Goal: Task Accomplishment & Management: Use online tool/utility

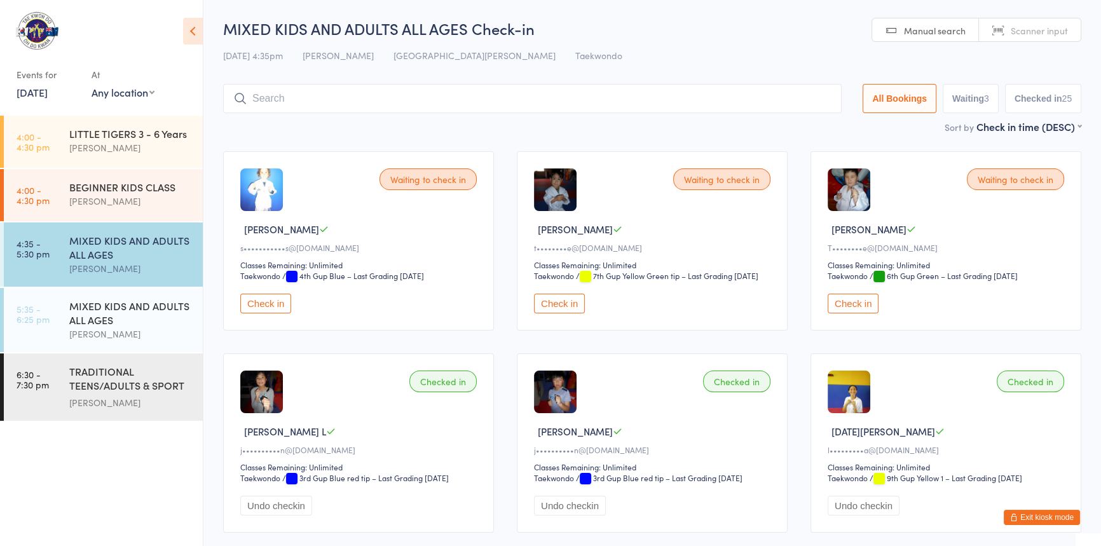
click at [1011, 510] on button "Exit kiosk mode" at bounding box center [1042, 517] width 76 height 15
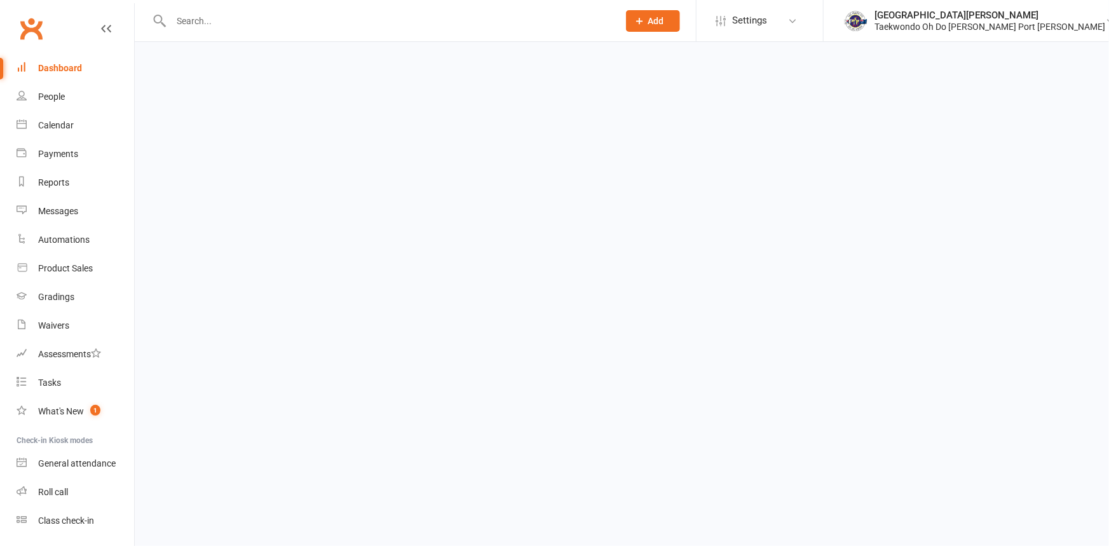
click at [191, 25] on input "text" at bounding box center [388, 21] width 442 height 18
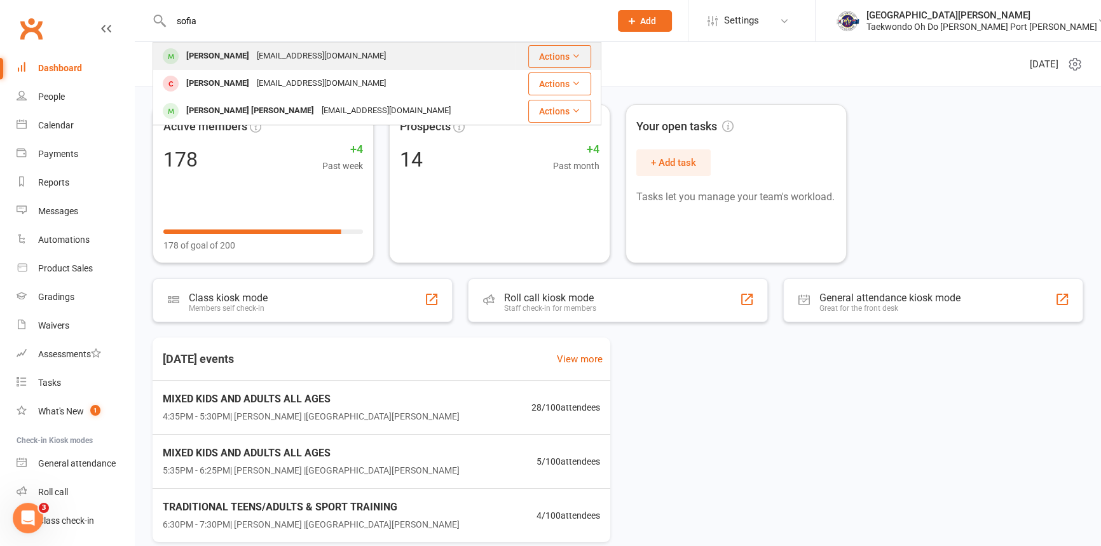
type input "sofia"
click at [247, 47] on div "Sofia Lauchlan" at bounding box center [217, 56] width 71 height 18
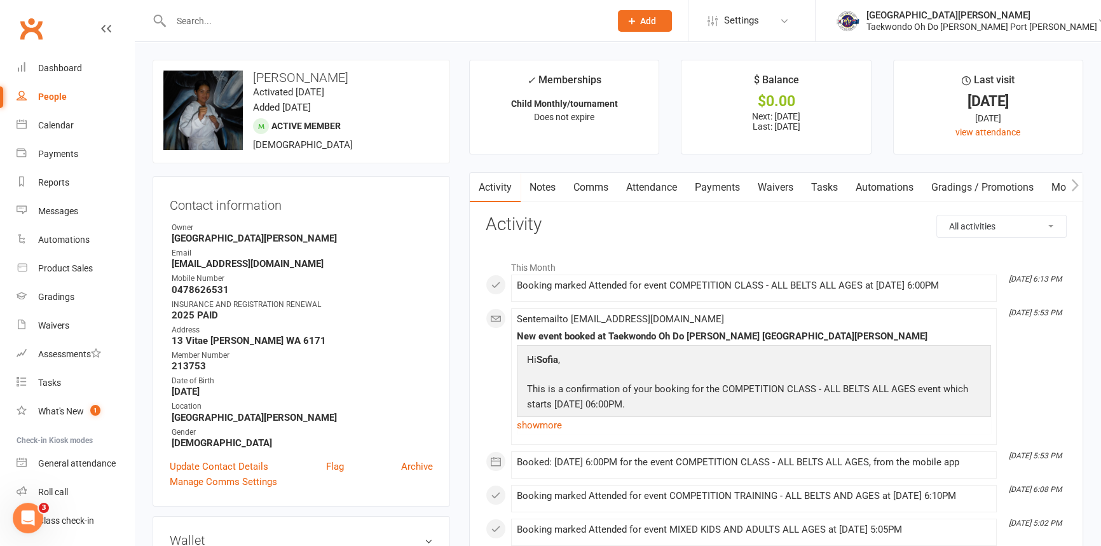
click at [716, 184] on link "Payments" at bounding box center [717, 187] width 63 height 29
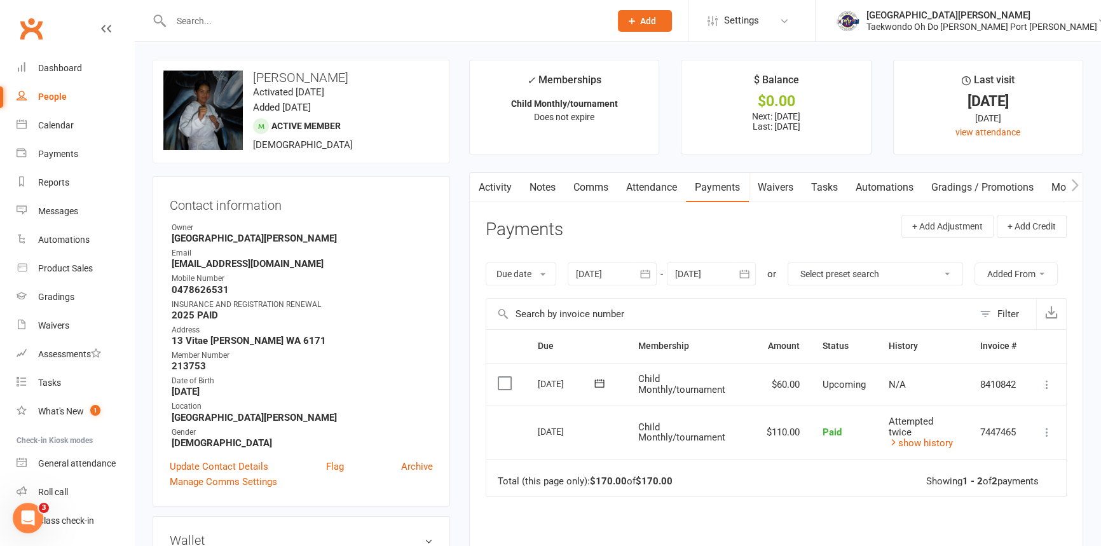
click at [545, 191] on link "Notes" at bounding box center [543, 187] width 44 height 29
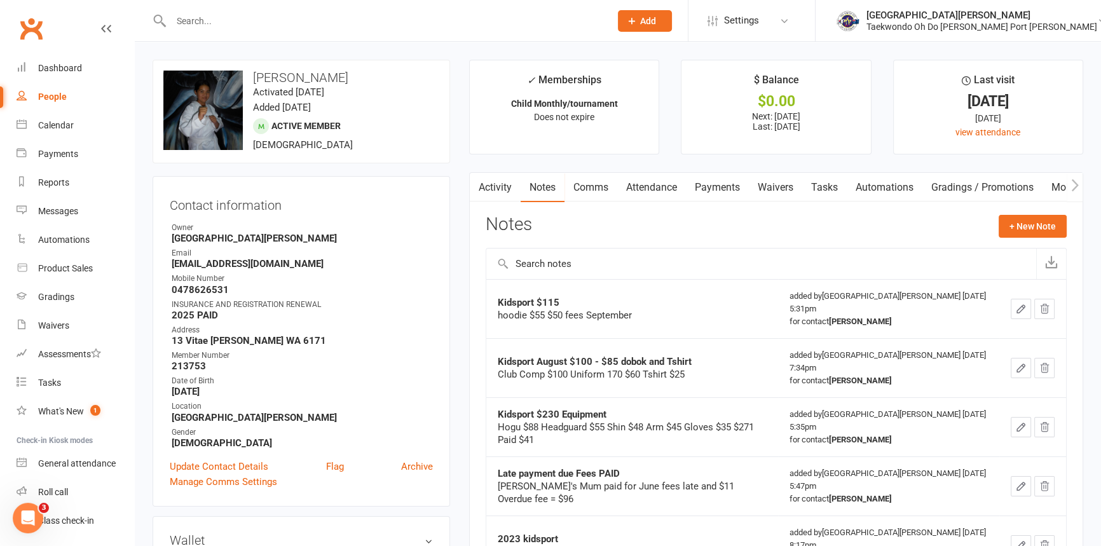
drag, startPoint x: 509, startPoint y: 191, endPoint x: 427, endPoint y: 388, distance: 212.8
drag, startPoint x: 427, startPoint y: 388, endPoint x: 202, endPoint y: 22, distance: 429.4
click at [202, 22] on input "text" at bounding box center [384, 21] width 434 height 18
click at [496, 189] on link "Notes" at bounding box center [485, 187] width 44 height 29
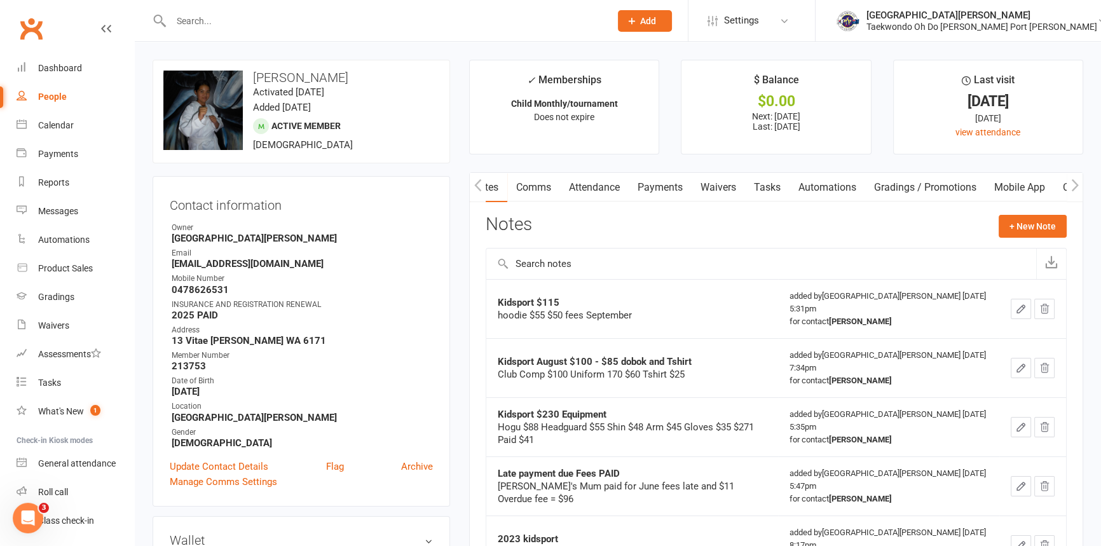
scroll to position [0, 58]
click at [488, 189] on link "Notes" at bounding box center [485, 187] width 44 height 29
click at [1017, 312] on icon "button" at bounding box center [1020, 308] width 11 height 11
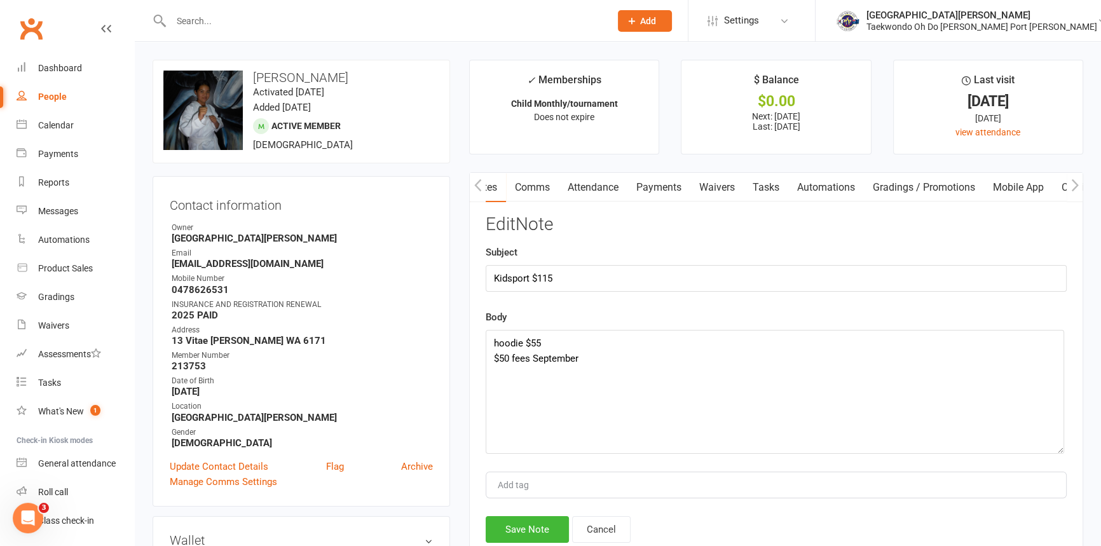
drag, startPoint x: 1064, startPoint y: 378, endPoint x: 957, endPoint y: 420, distance: 114.5
click at [1060, 454] on textarea "hoodie $55 $50 fees September" at bounding box center [775, 392] width 578 height 124
click at [533, 533] on button "Save Note" at bounding box center [527, 529] width 83 height 27
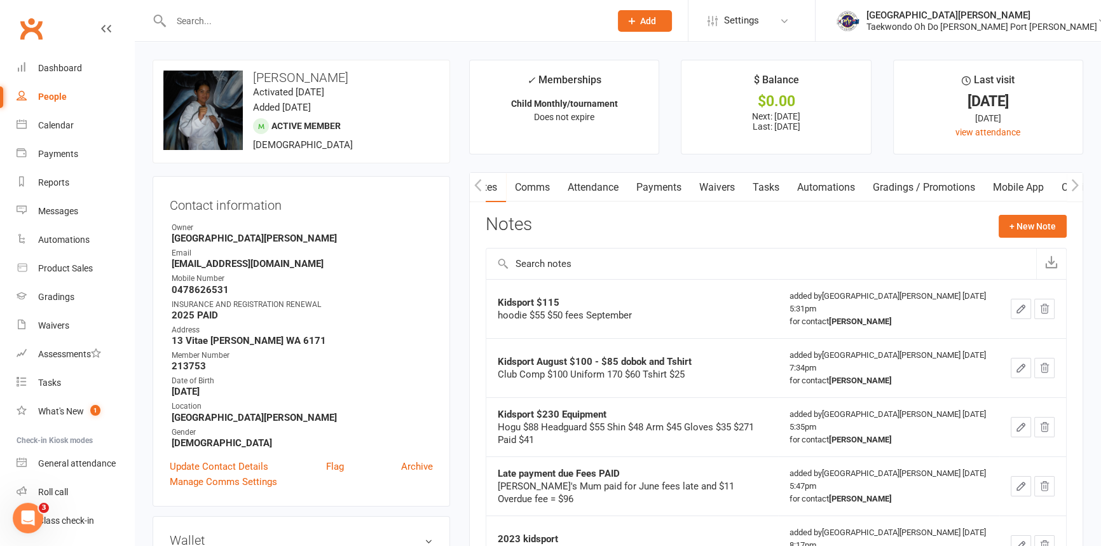
click at [667, 188] on link "Payments" at bounding box center [658, 187] width 63 height 29
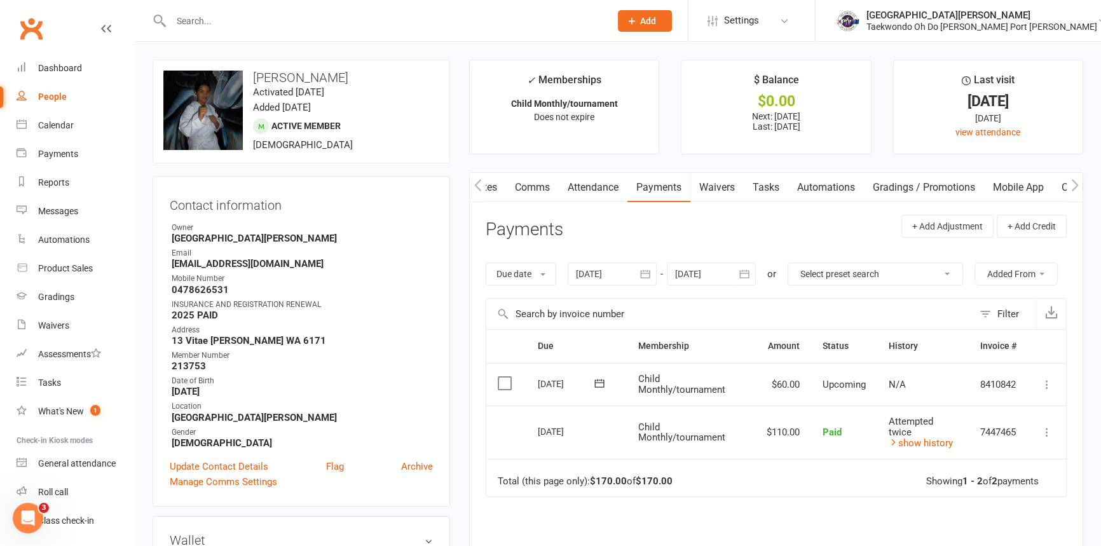
click at [191, 18] on input "text" at bounding box center [384, 21] width 434 height 18
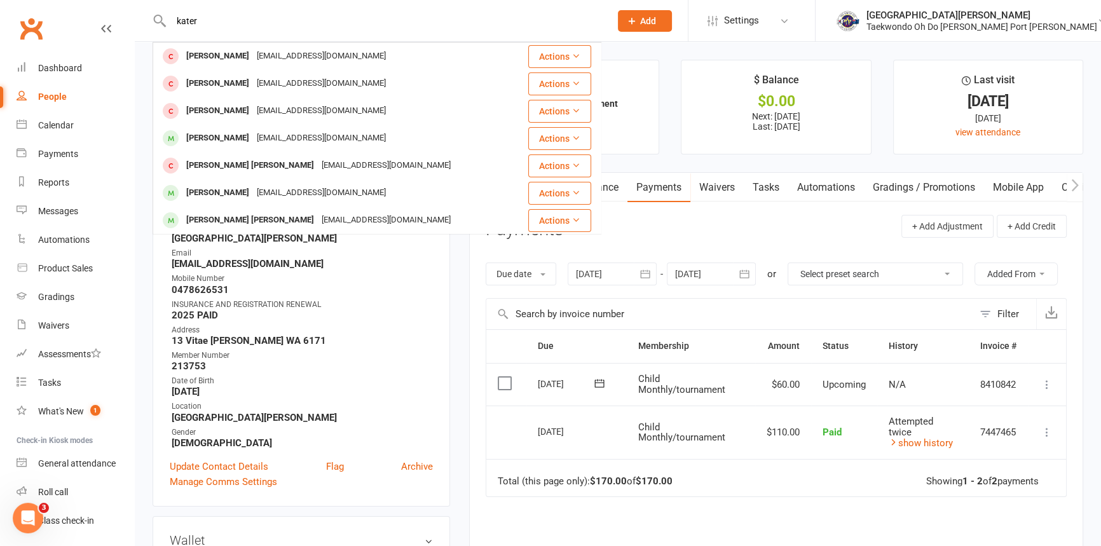
drag, startPoint x: 220, startPoint y: 24, endPoint x: 116, endPoint y: 25, distance: 103.6
click at [112, 3] on header "kater Kate Harper k8tdbharper@gmail.com Actions Kate Fisher noemail@example.com…" at bounding box center [550, 3] width 1101 height 0
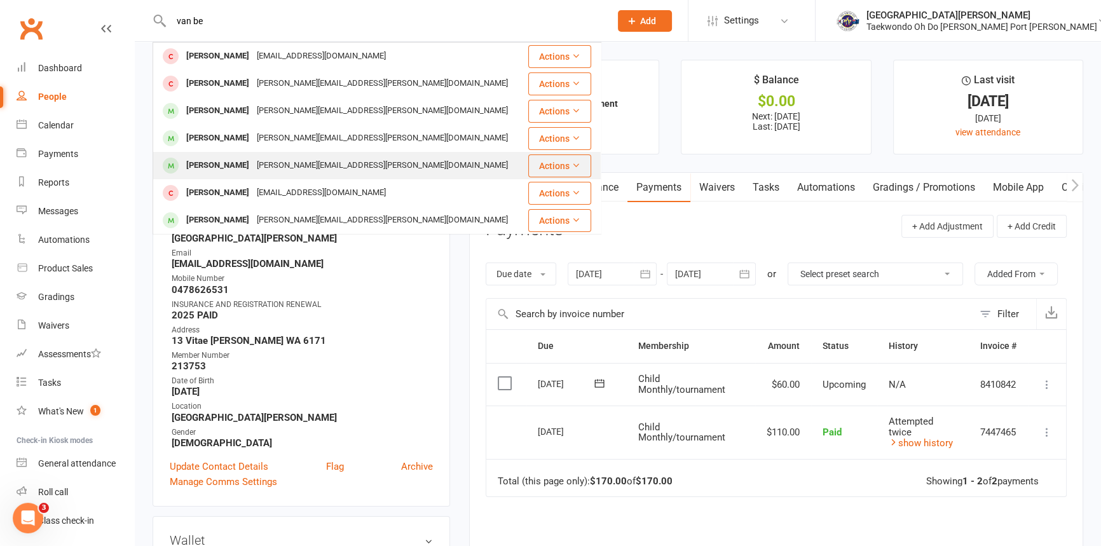
scroll to position [57, 0]
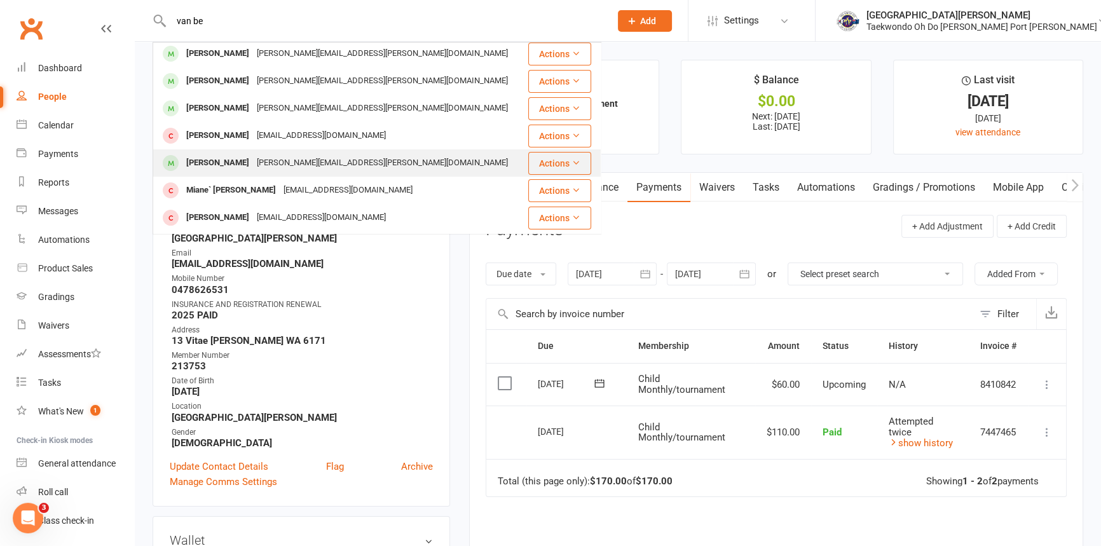
type input "van be"
click at [253, 166] on div "Kateryna Van Beekhuizen" at bounding box center [217, 163] width 71 height 18
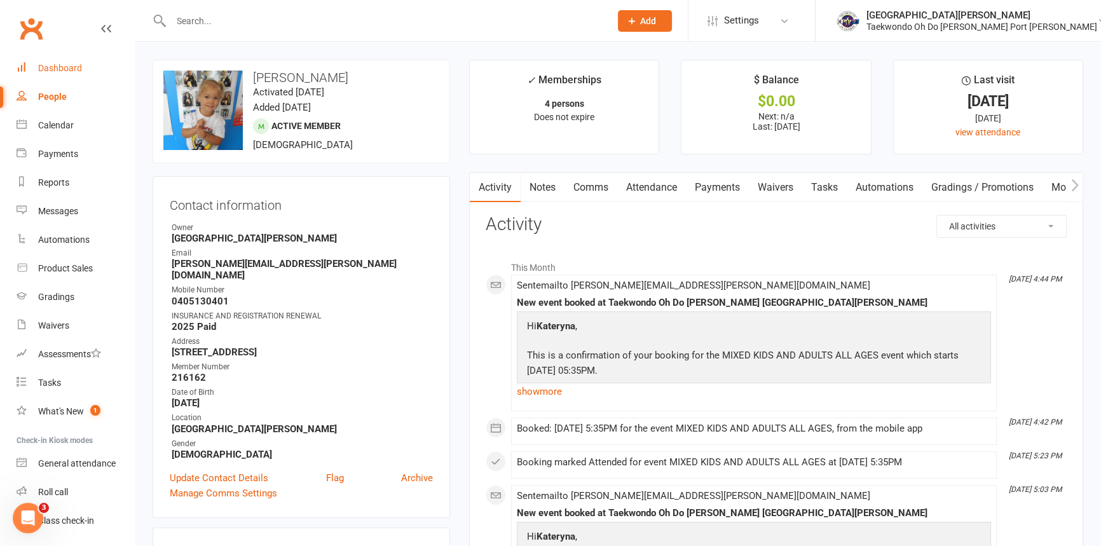
click at [75, 65] on div "Dashboard" at bounding box center [60, 68] width 44 height 10
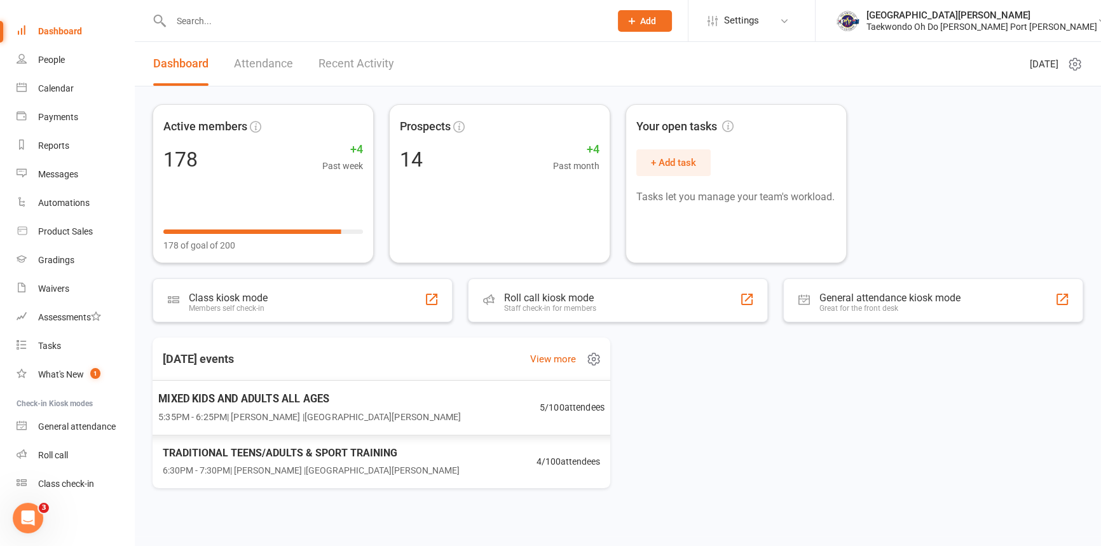
scroll to position [13, 0]
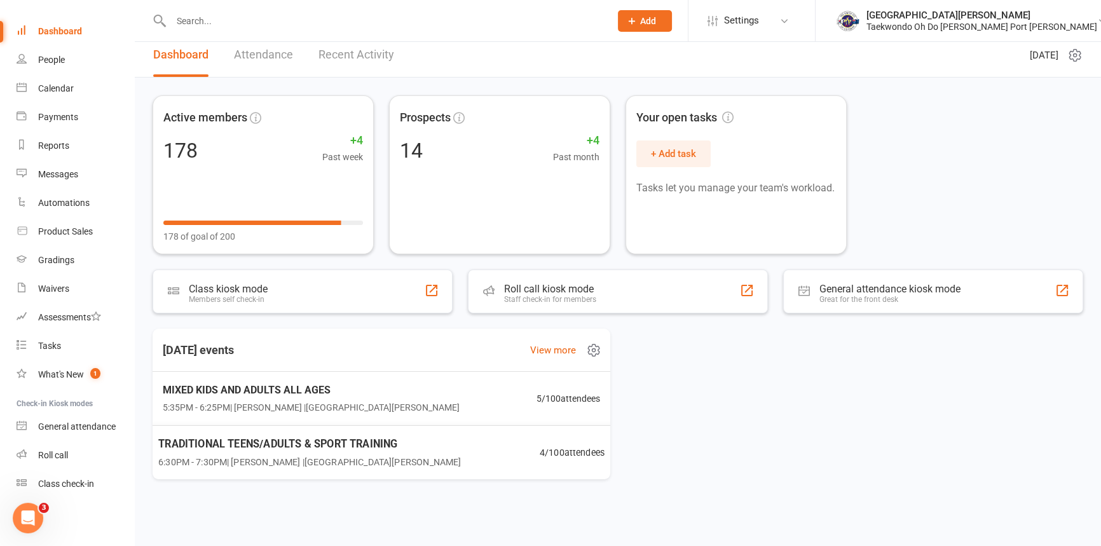
click at [294, 450] on div "TRADITIONAL TEENS/ADULTS & SPORT TRAINING 6:30PM - 7:30PM | Anita Tippet | Port…" at bounding box center [309, 452] width 303 height 34
click at [259, 384] on span "MIXED KIDS AND ADULTS ALL AGES" at bounding box center [309, 389] width 303 height 17
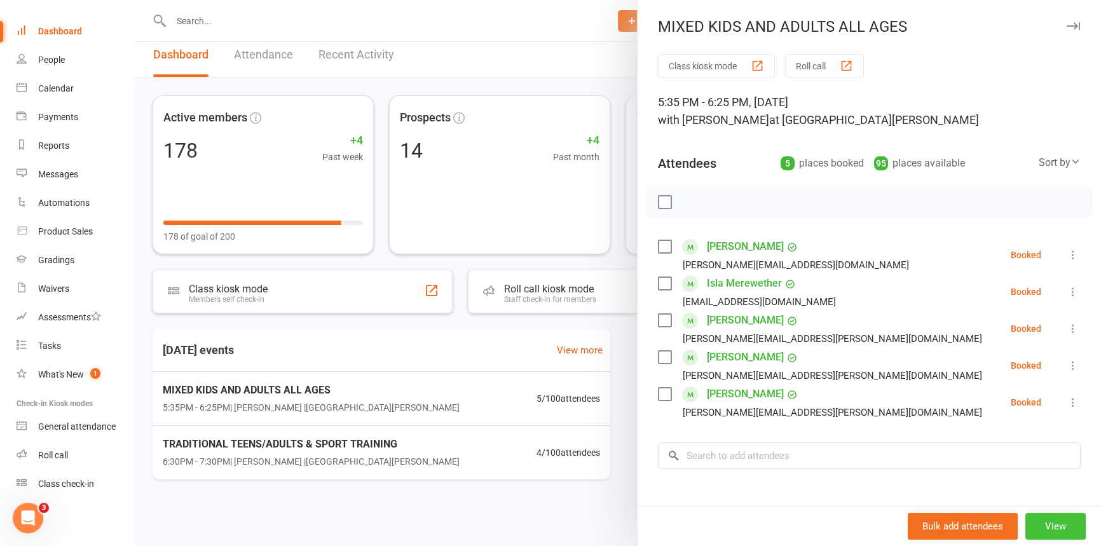
click at [1044, 526] on button "View" at bounding box center [1055, 526] width 60 height 27
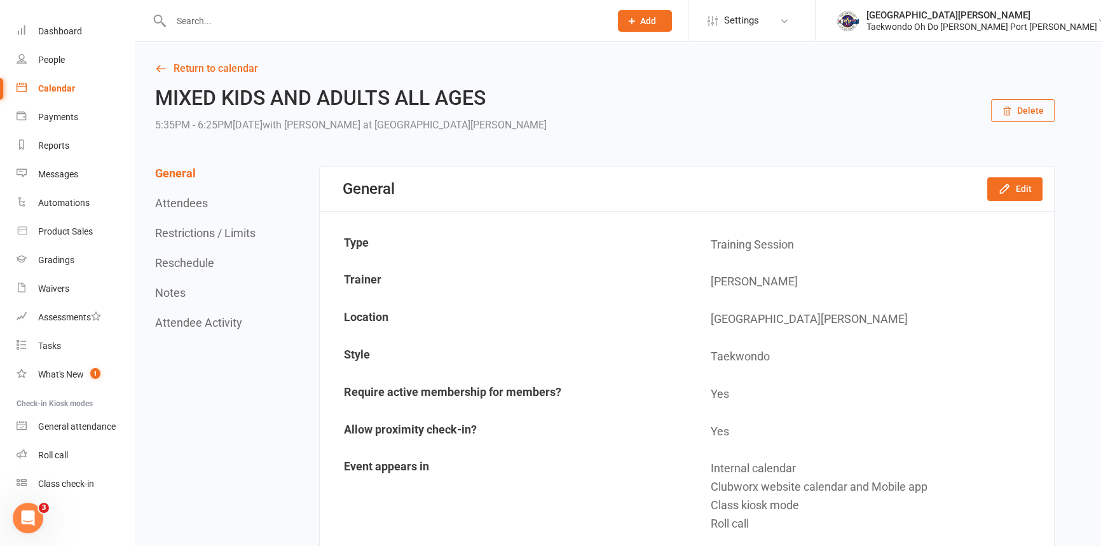
click at [719, 388] on td "Yes" at bounding box center [870, 394] width 365 height 36
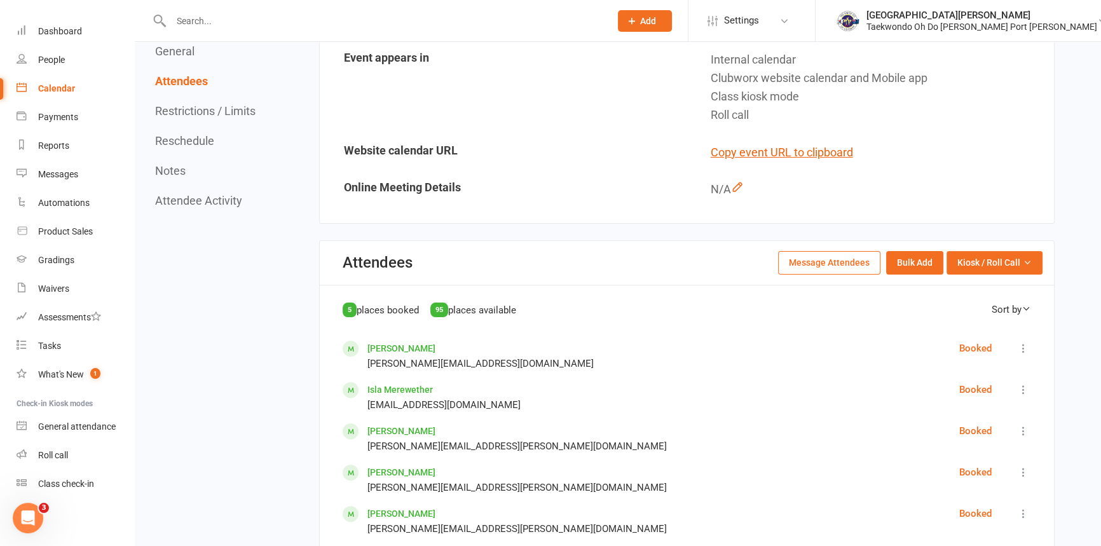
scroll to position [404, 0]
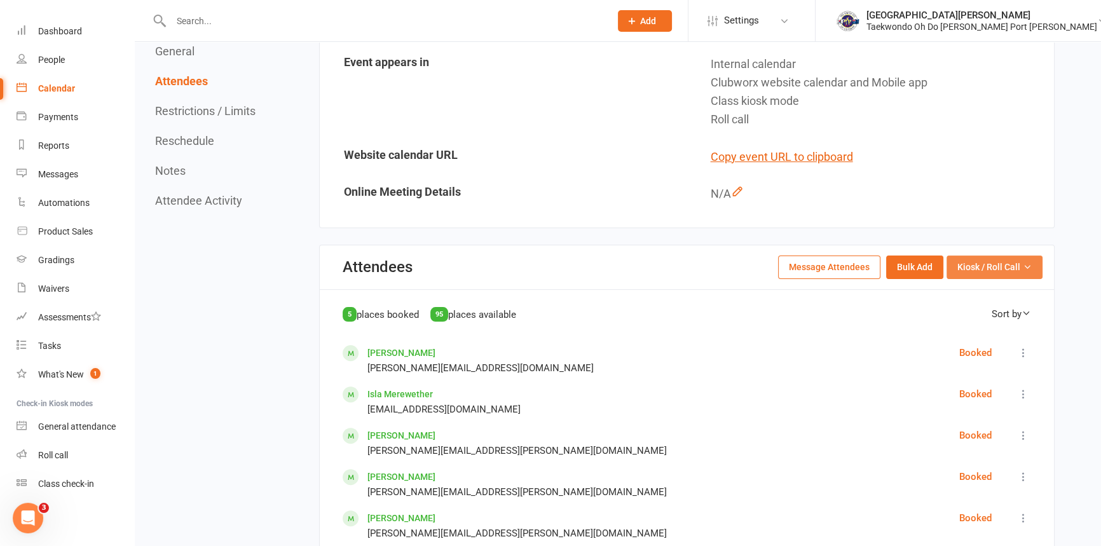
click at [979, 271] on span "Kiosk / Roll Call" at bounding box center [988, 267] width 63 height 14
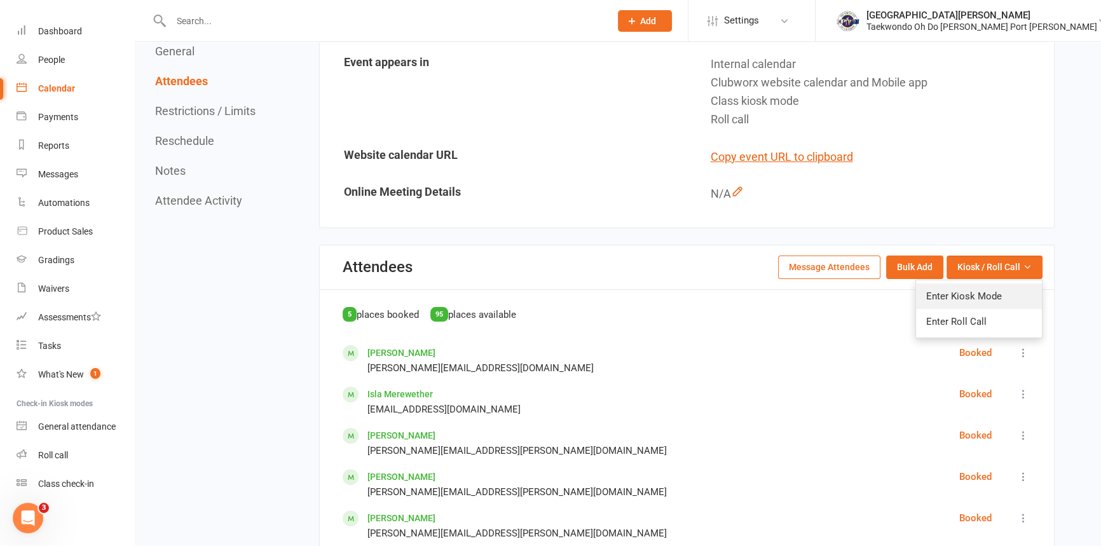
click at [979, 291] on link "Enter Kiosk Mode" at bounding box center [979, 295] width 126 height 25
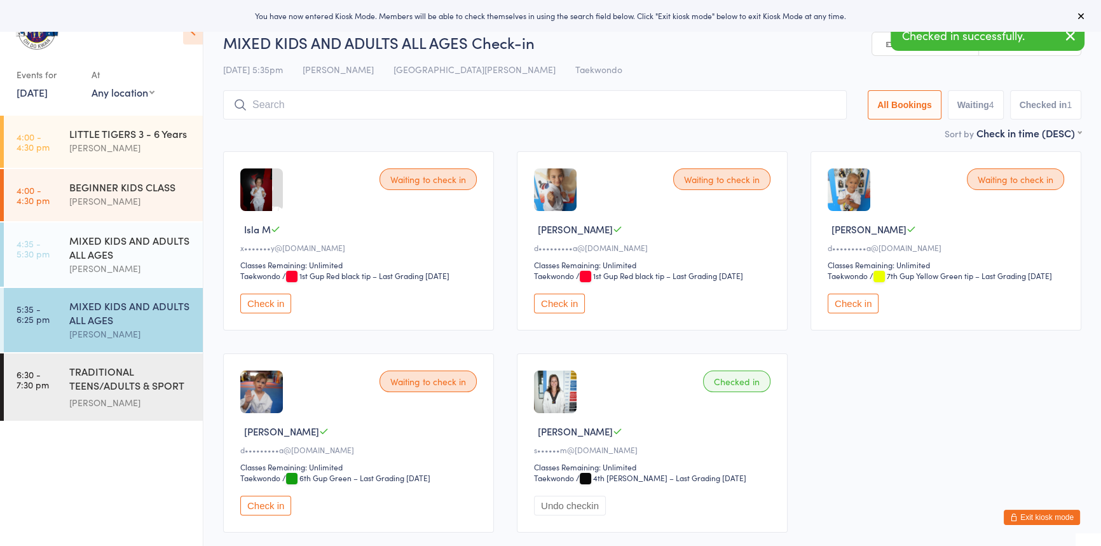
click at [275, 313] on button "Check in" at bounding box center [265, 304] width 51 height 20
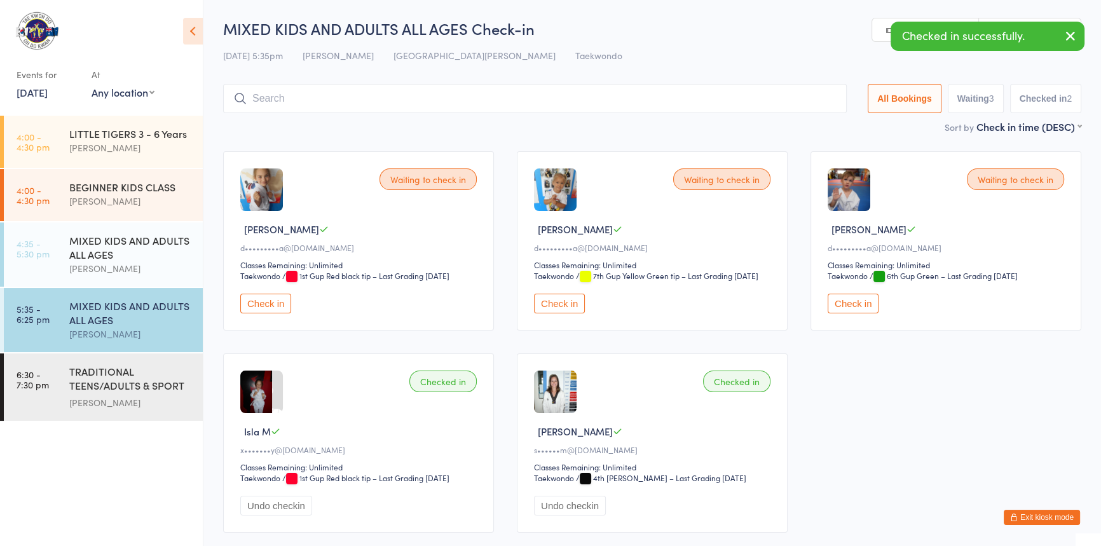
click at [280, 313] on button "Check in" at bounding box center [265, 304] width 51 height 20
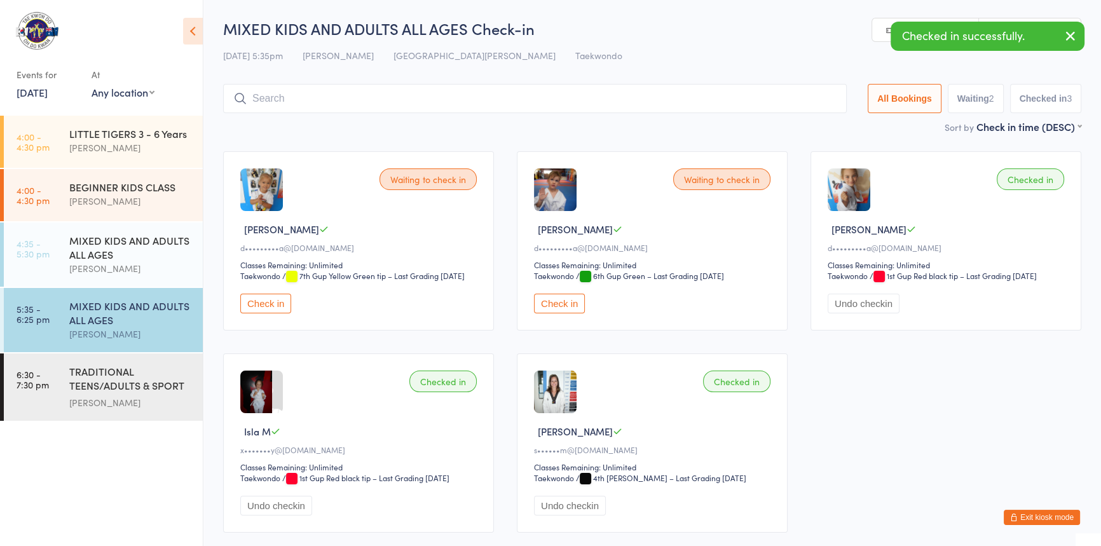
click at [280, 313] on button "Check in" at bounding box center [265, 304] width 51 height 20
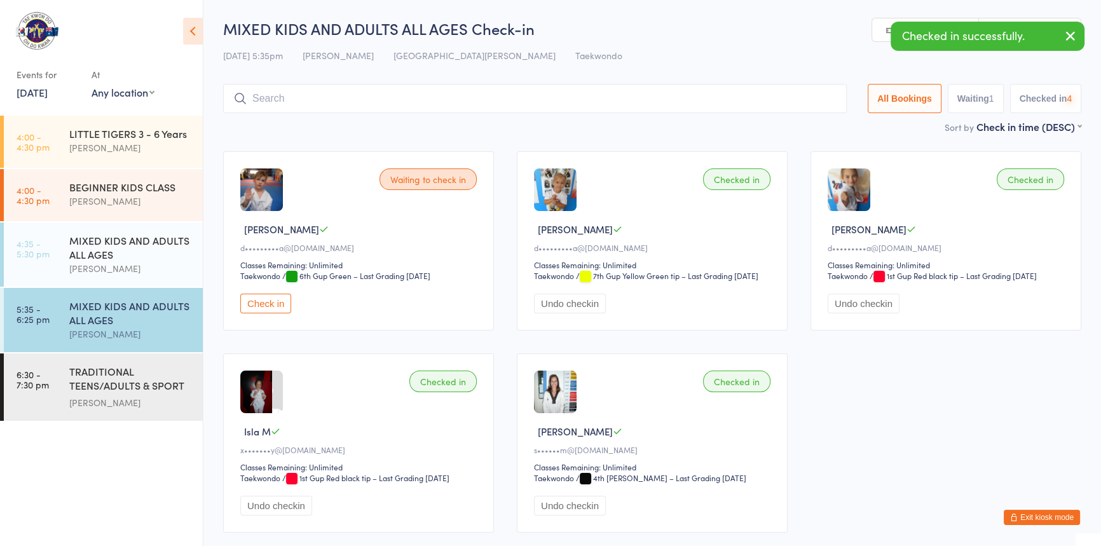
click at [280, 313] on button "Check in" at bounding box center [265, 304] width 51 height 20
click at [267, 101] on input "search" at bounding box center [537, 98] width 629 height 29
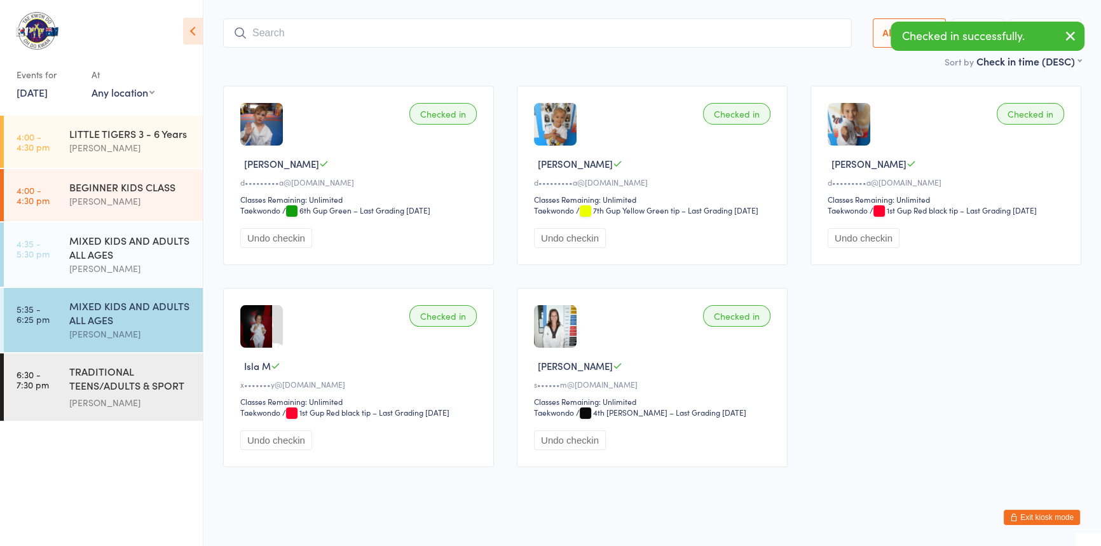
scroll to position [84, 0]
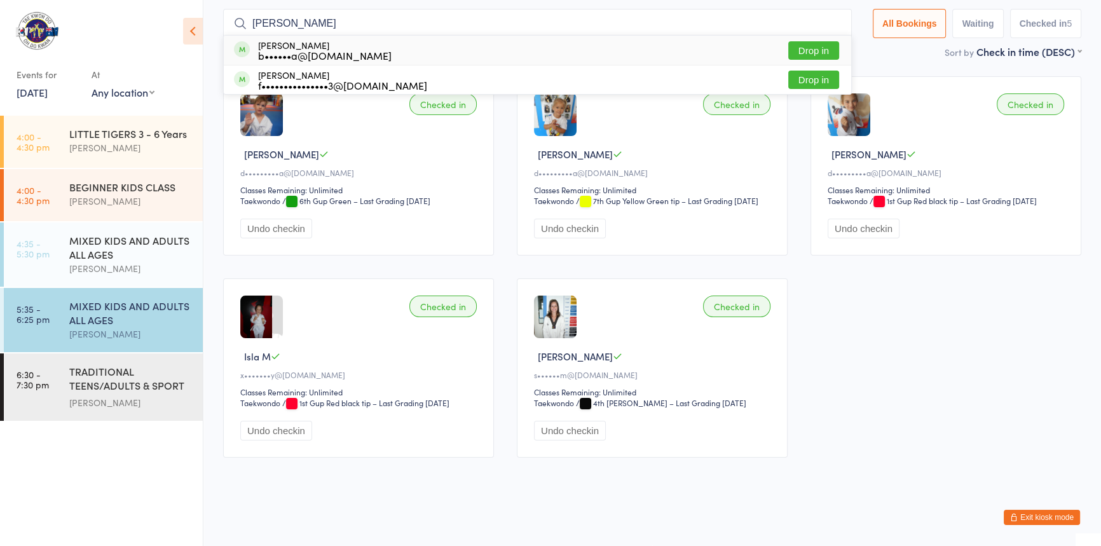
type input "[PERSON_NAME]"
click at [792, 41] on button "Drop in" at bounding box center [813, 50] width 51 height 18
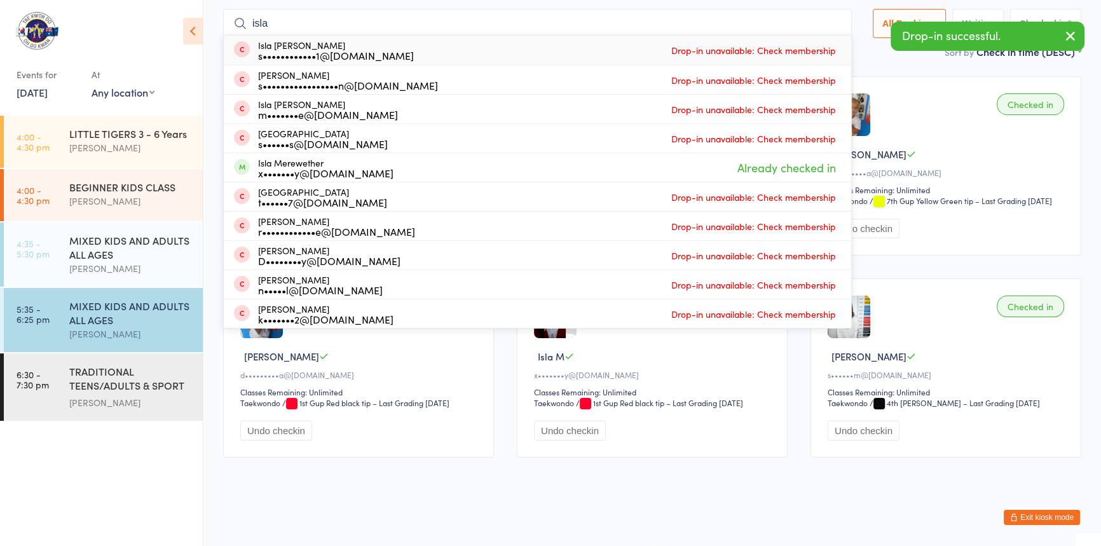
drag, startPoint x: 297, startPoint y: 10, endPoint x: 212, endPoint y: 24, distance: 85.6
click at [297, 11] on input "isla" at bounding box center [537, 23] width 629 height 29
drag, startPoint x: 212, startPoint y: 24, endPoint x: 191, endPoint y: 24, distance: 21.6
click at [191, 24] on body "You have now entered Kiosk Mode. Members will be able to check themselves in us…" at bounding box center [550, 206] width 1101 height 526
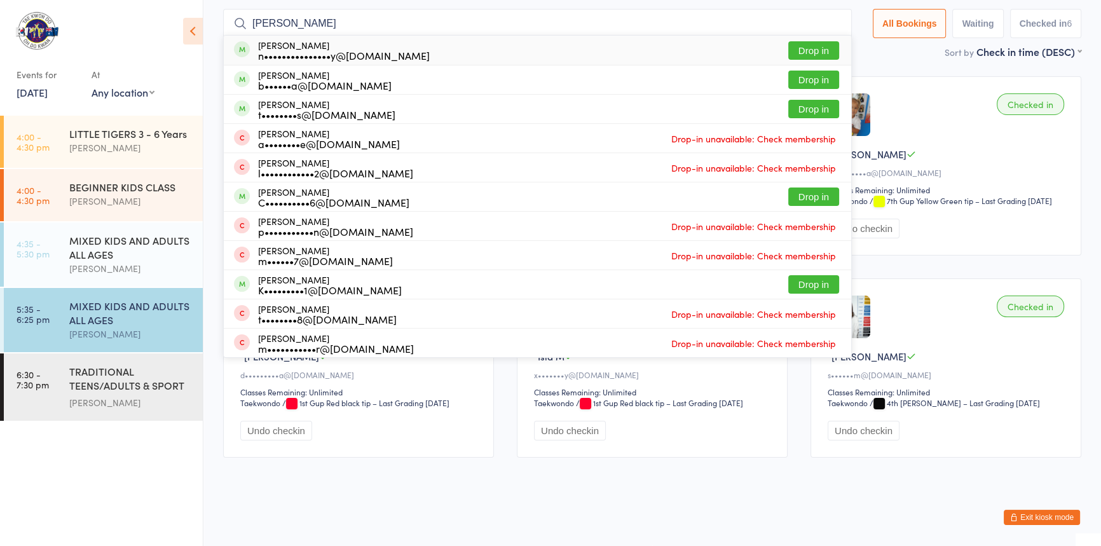
type input "[PERSON_NAME]"
click at [788, 41] on button "Drop in" at bounding box center [813, 50] width 51 height 18
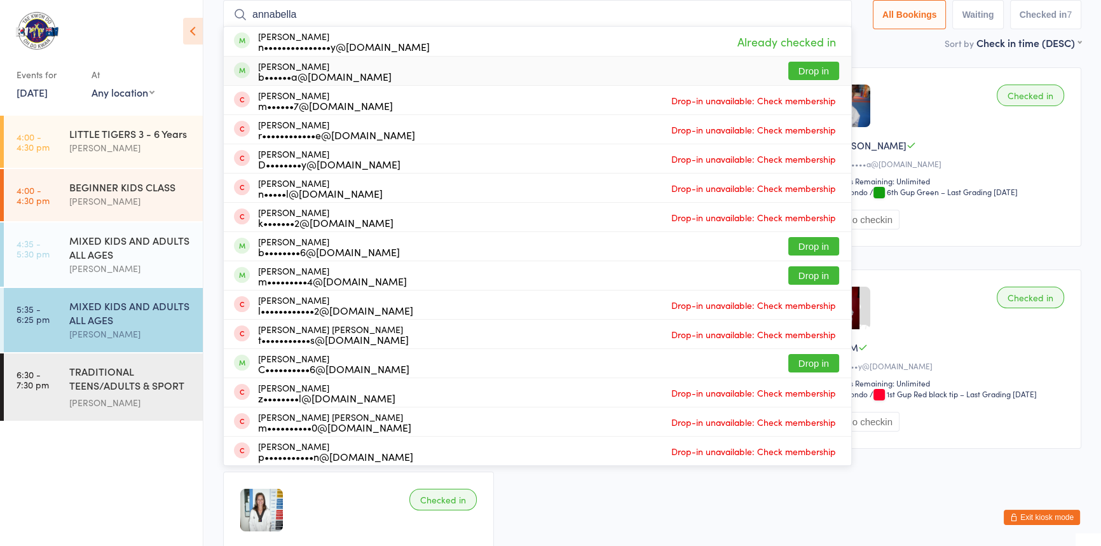
type input "annabella"
click at [788, 65] on button "Drop in" at bounding box center [813, 71] width 51 height 18
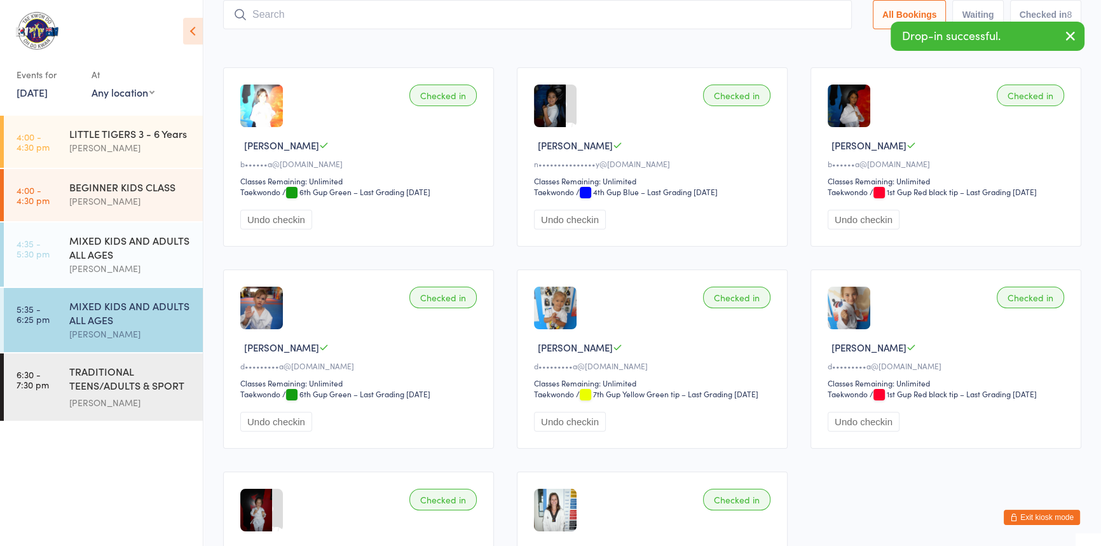
click at [270, 15] on input "search" at bounding box center [537, 14] width 629 height 29
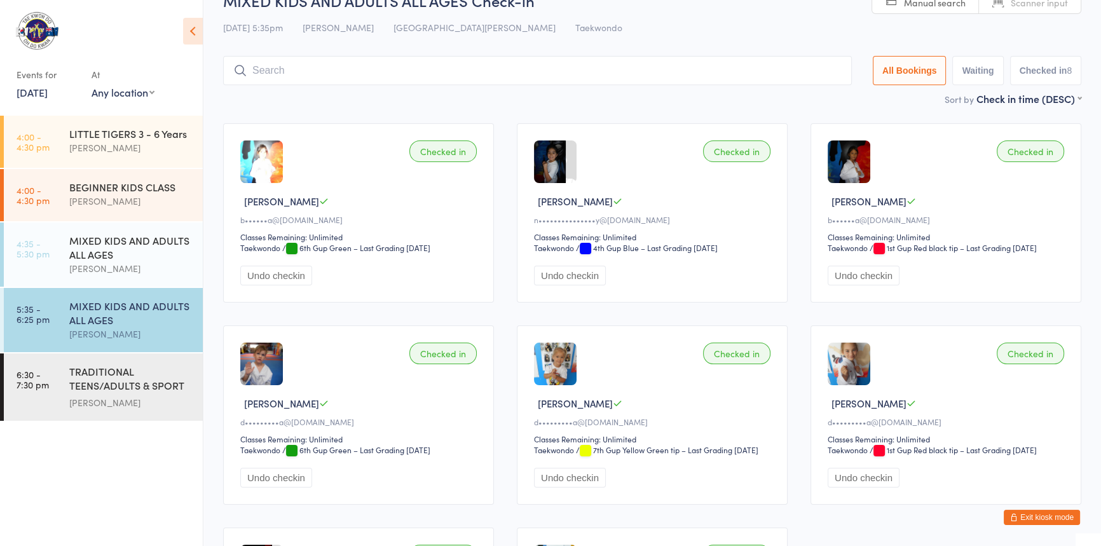
scroll to position [0, 0]
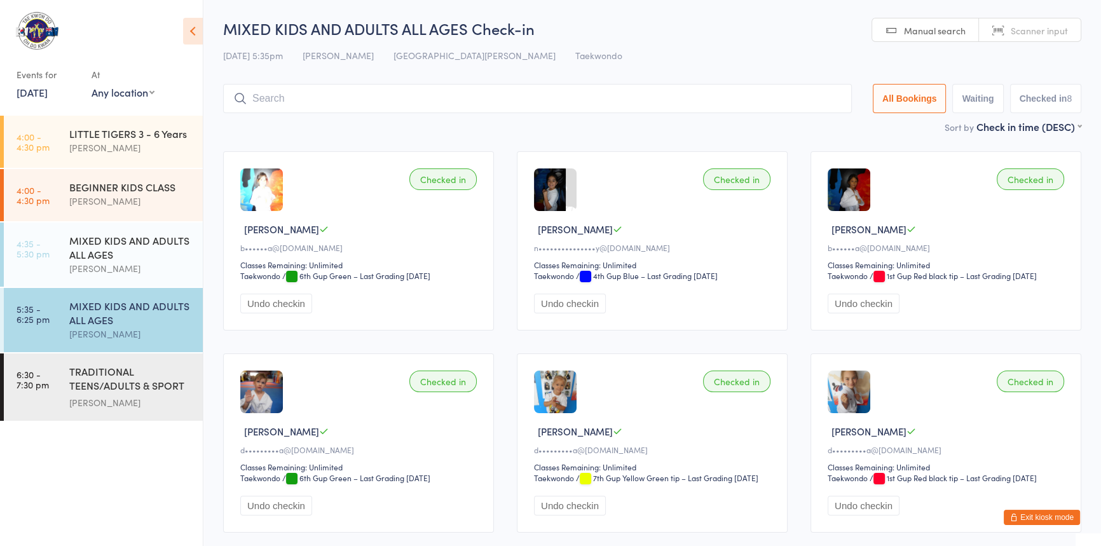
click at [297, 92] on input "search" at bounding box center [537, 98] width 629 height 29
click at [273, 106] on input "search" at bounding box center [537, 98] width 629 height 29
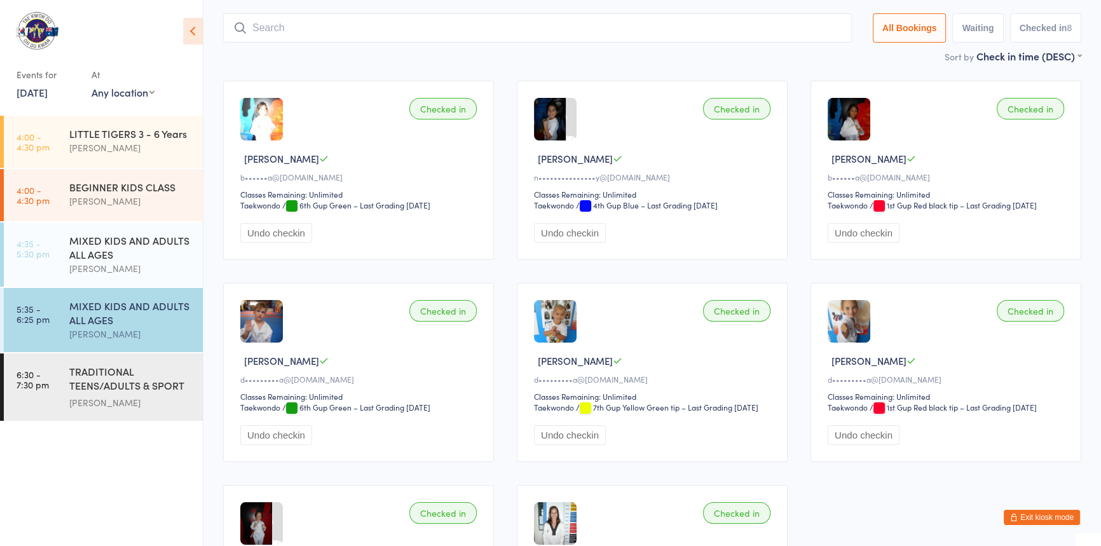
scroll to position [84, 0]
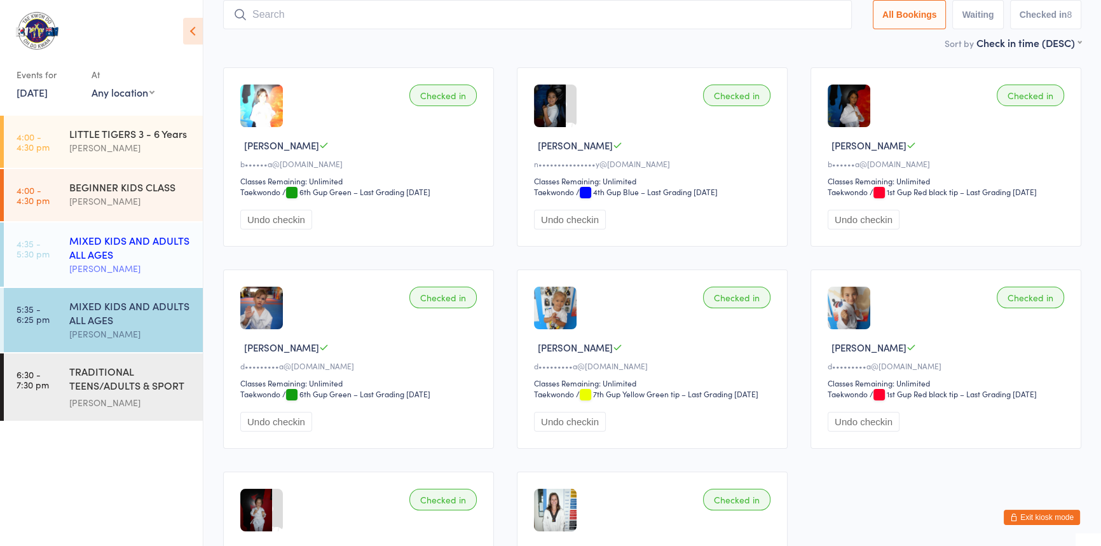
click at [108, 256] on div "MIXED KIDS AND ADULTS ALL AGES" at bounding box center [130, 247] width 123 height 28
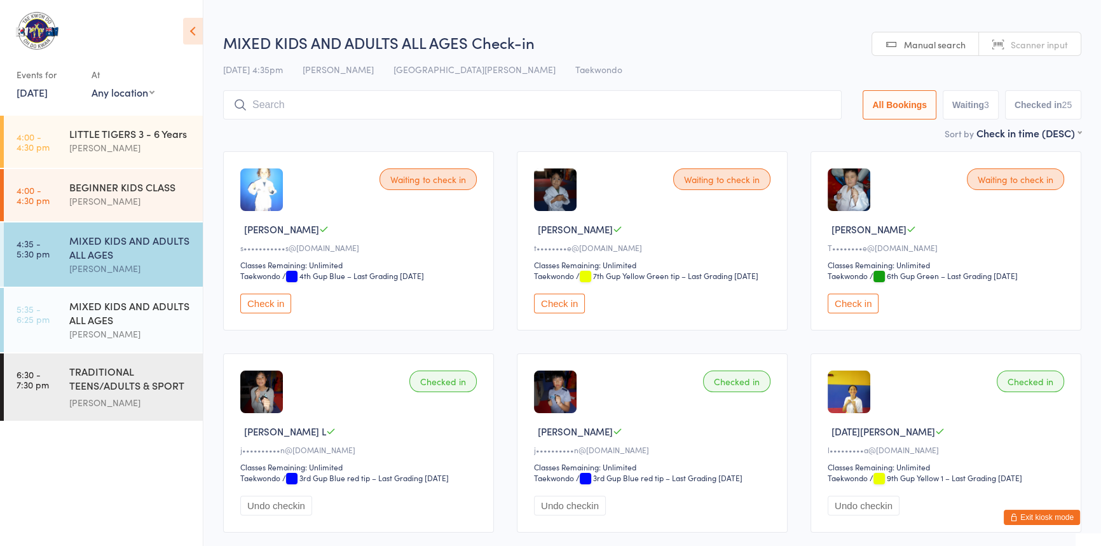
click at [257, 313] on button "Check in" at bounding box center [265, 304] width 51 height 20
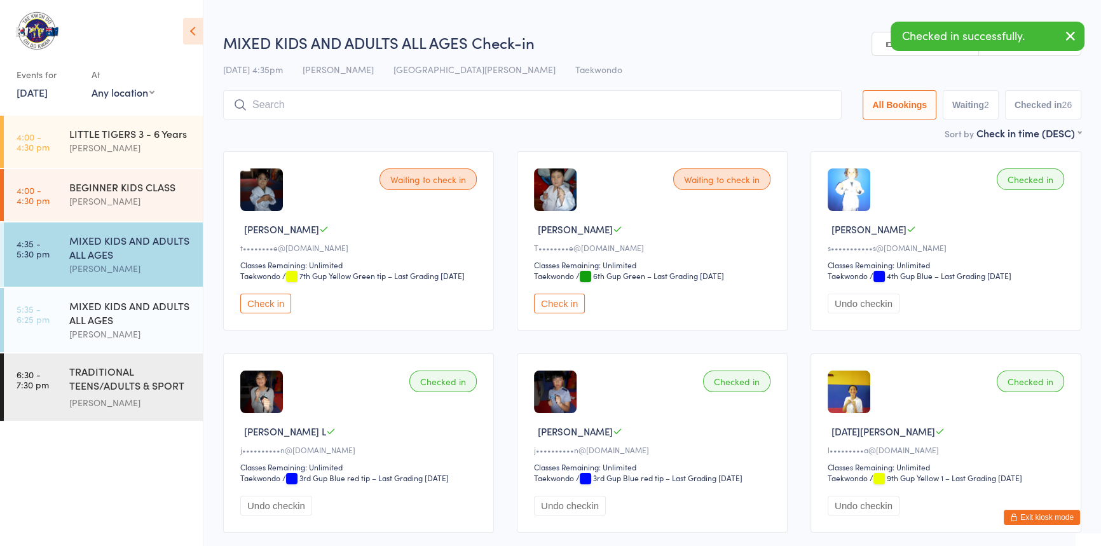
click at [571, 313] on button "Check in" at bounding box center [559, 304] width 51 height 20
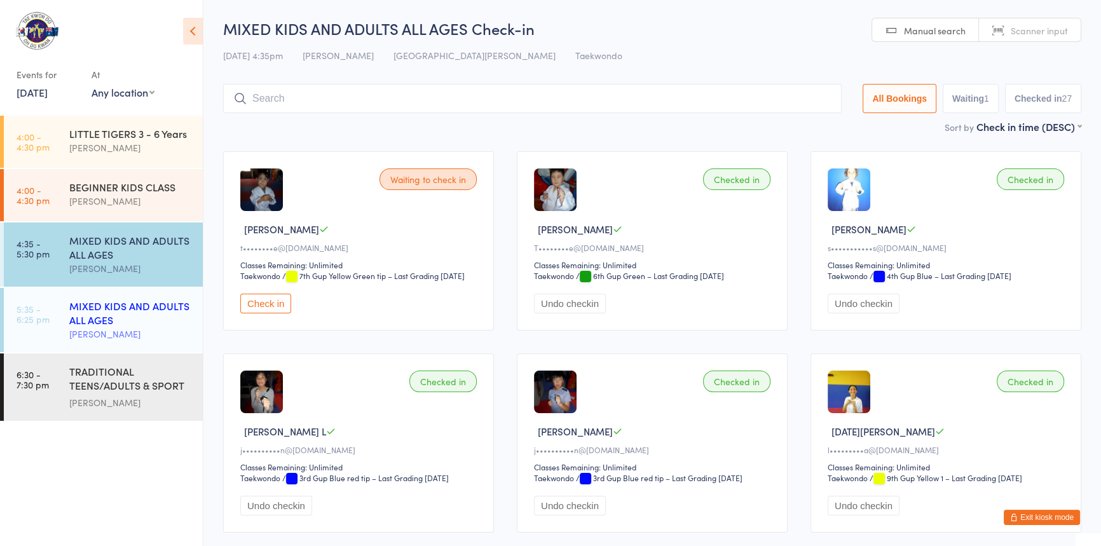
click at [142, 320] on div "MIXED KIDS AND ADULTS ALL AGES" at bounding box center [130, 313] width 123 height 28
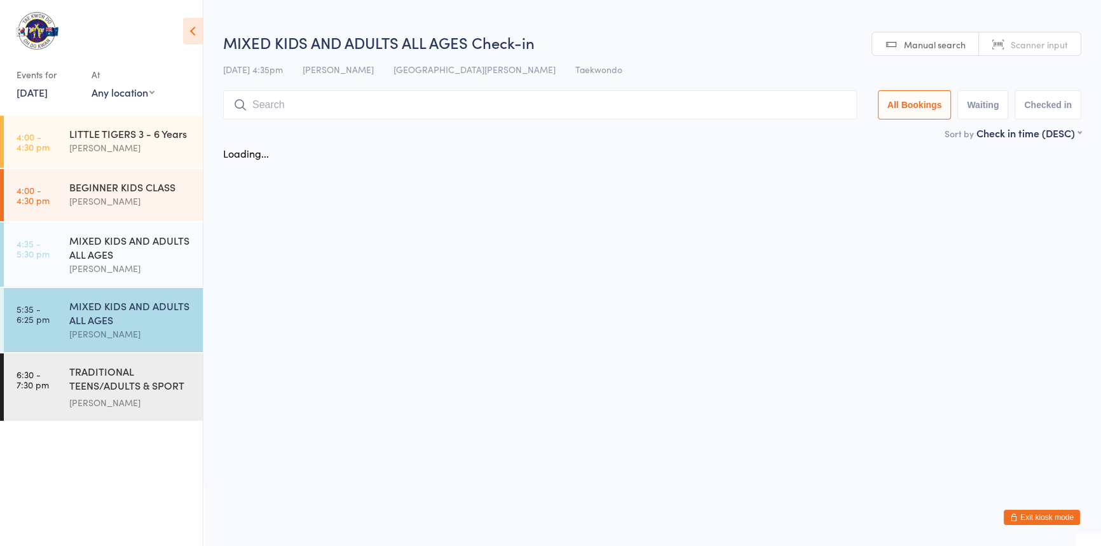
click at [142, 320] on div "MIXED KIDS AND ADULTS ALL AGES" at bounding box center [130, 313] width 123 height 28
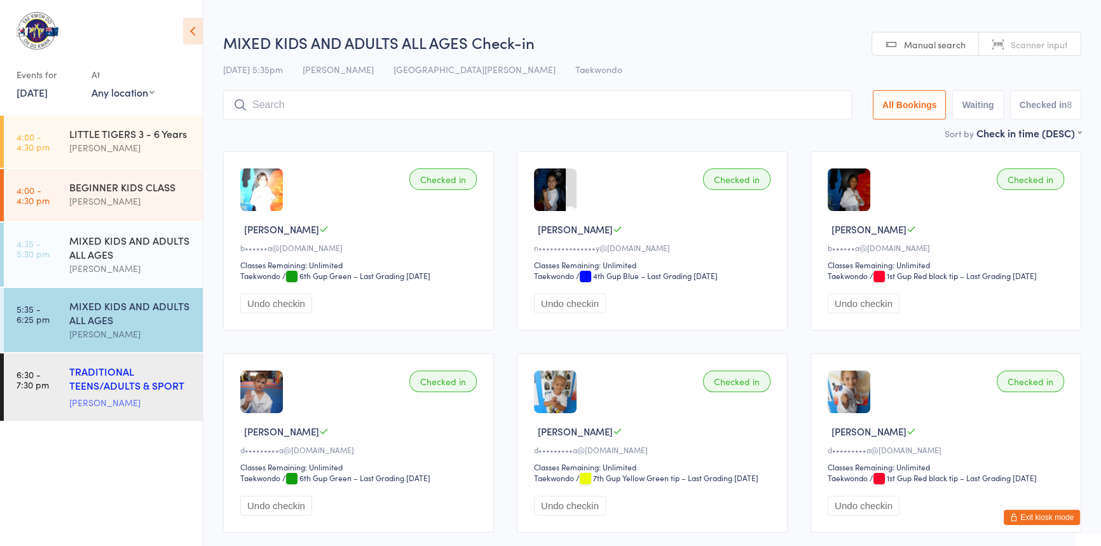
click at [139, 386] on div "TRADITIONAL TEENS/ADULTS & SPORT TRAINING" at bounding box center [130, 379] width 123 height 31
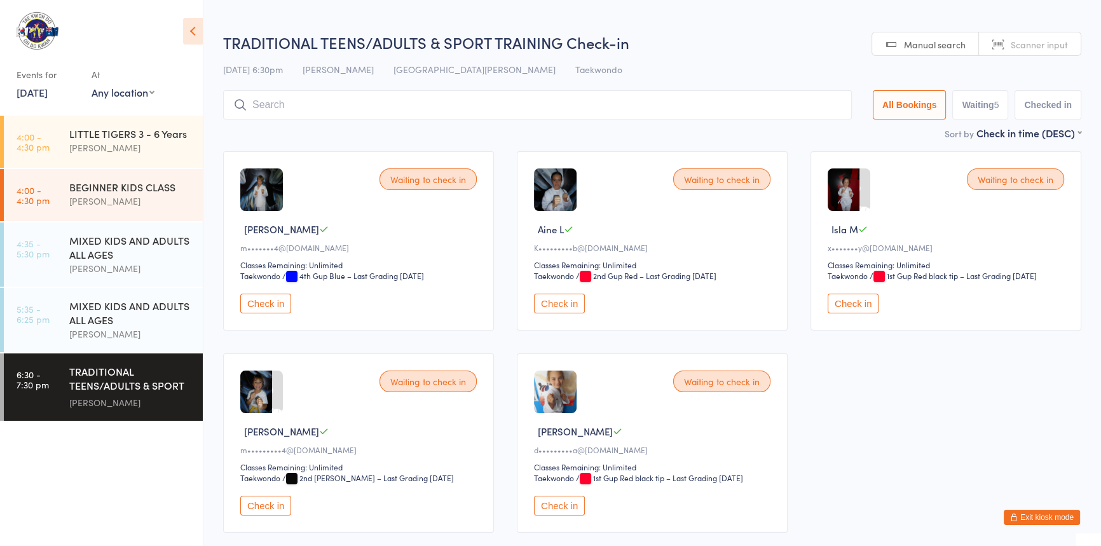
click at [277, 313] on button "Check in" at bounding box center [265, 304] width 51 height 20
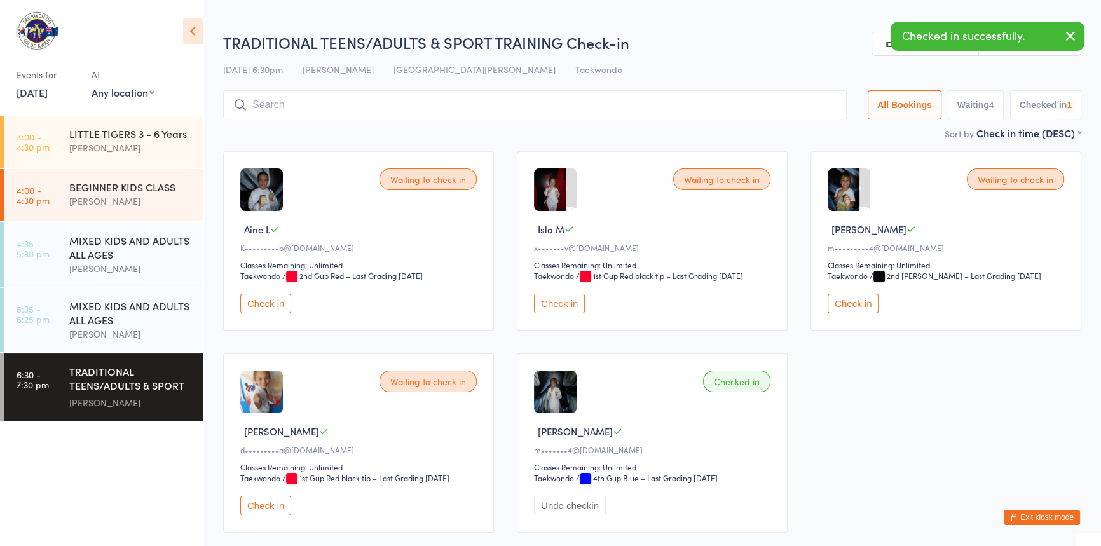
click at [277, 313] on button "Check in" at bounding box center [265, 304] width 51 height 20
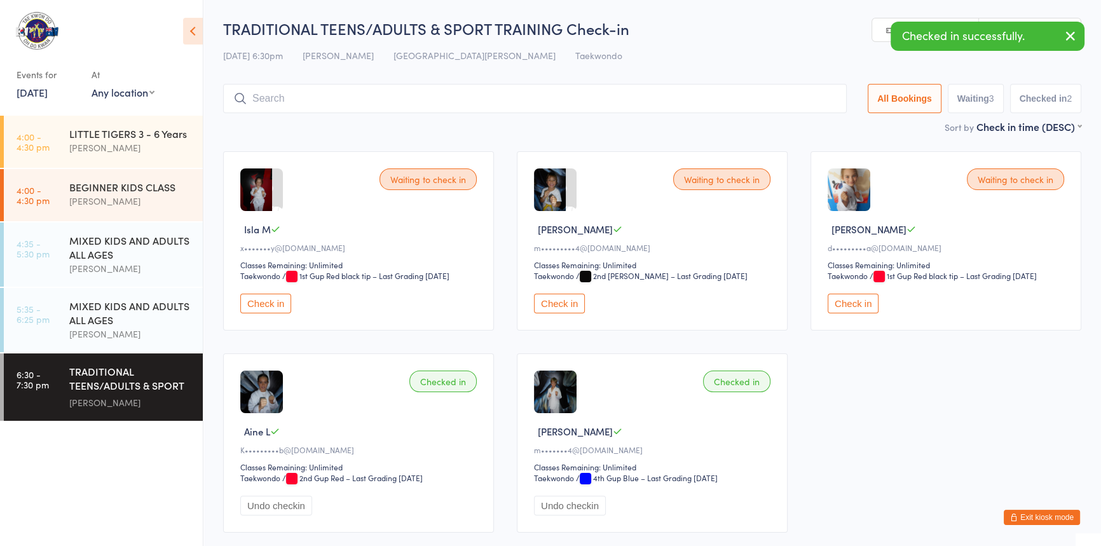
click at [277, 313] on button "Check in" at bounding box center [265, 304] width 51 height 20
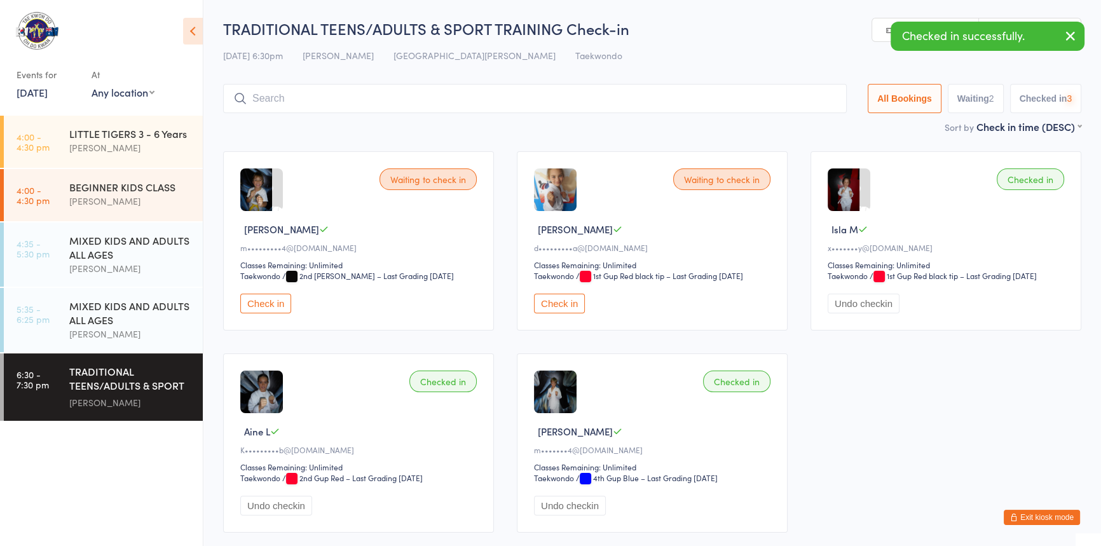
click at [277, 313] on button "Check in" at bounding box center [265, 304] width 51 height 20
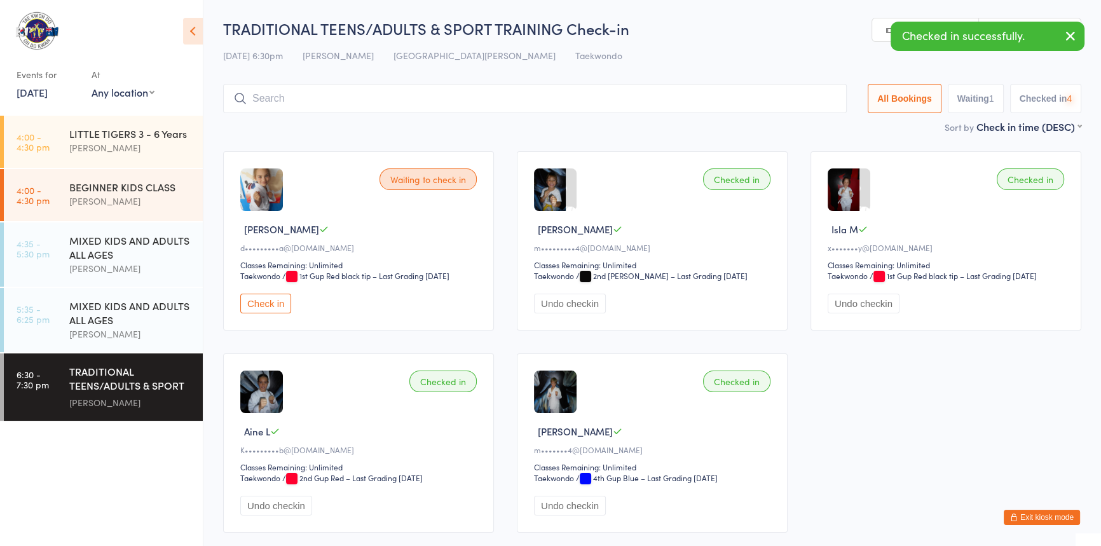
click at [277, 313] on button "Check in" at bounding box center [265, 304] width 51 height 20
click at [302, 106] on input "search" at bounding box center [537, 98] width 629 height 29
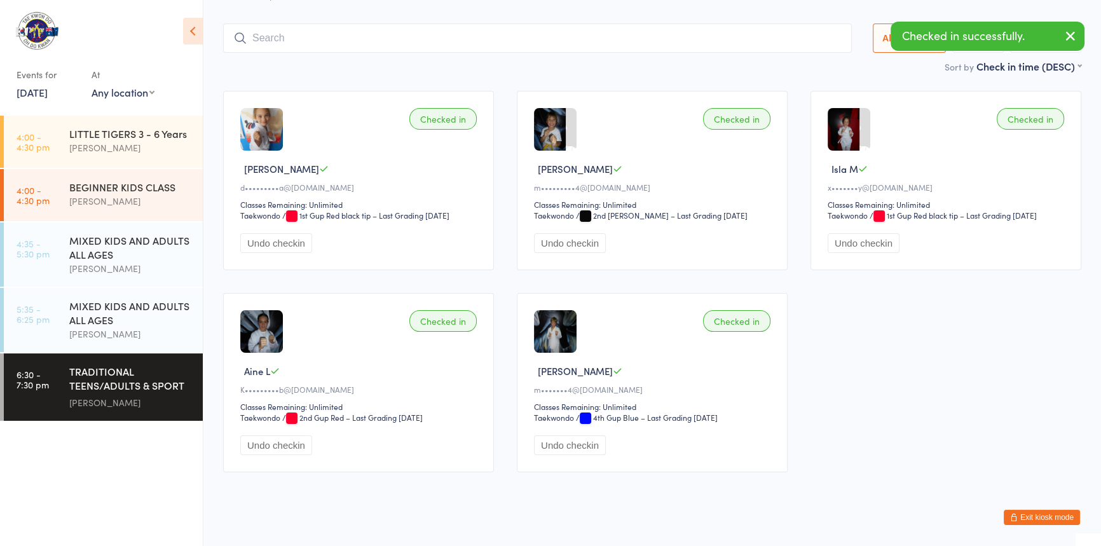
scroll to position [84, 0]
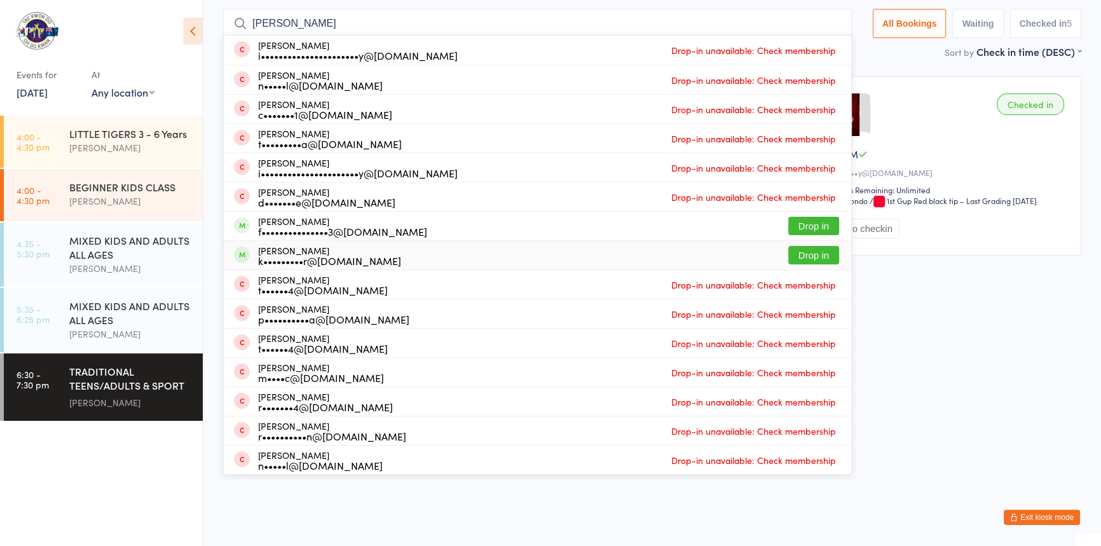
type input "[PERSON_NAME]"
click at [791, 246] on button "Drop in" at bounding box center [813, 255] width 51 height 18
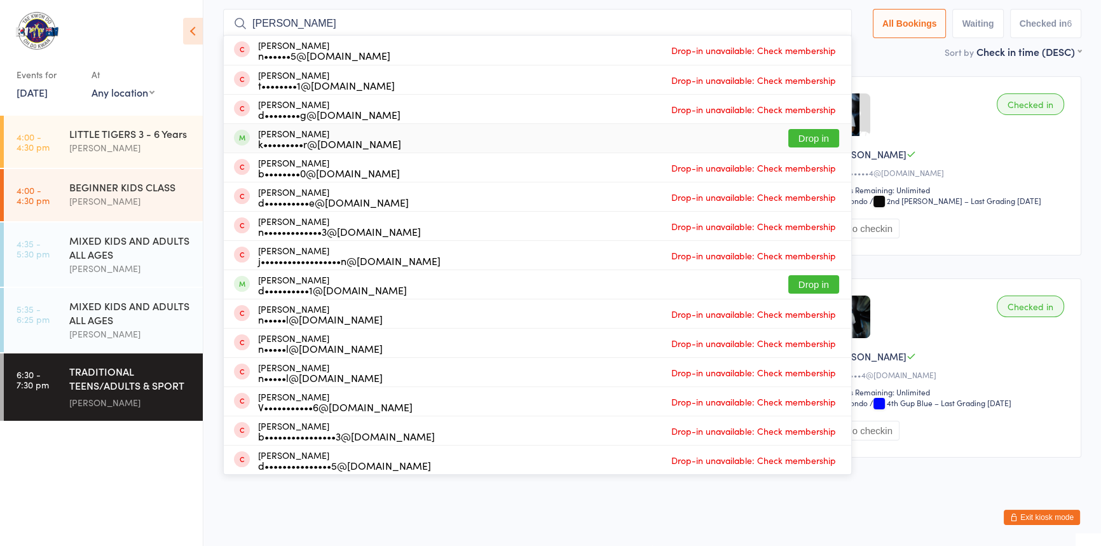
type input "[PERSON_NAME]"
click at [793, 133] on button "Drop in" at bounding box center [813, 138] width 51 height 18
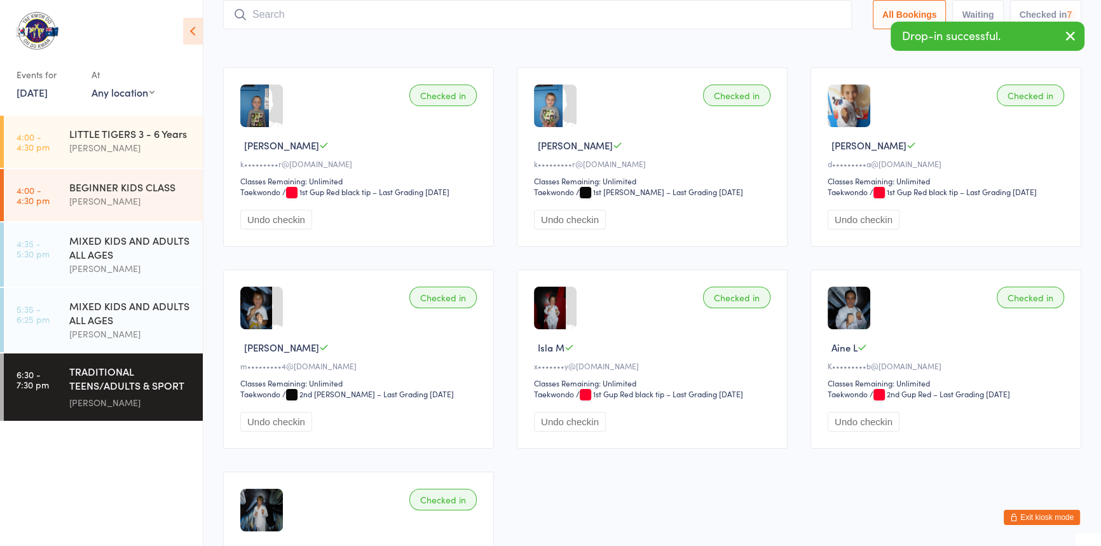
click at [276, 19] on input "search" at bounding box center [537, 14] width 629 height 29
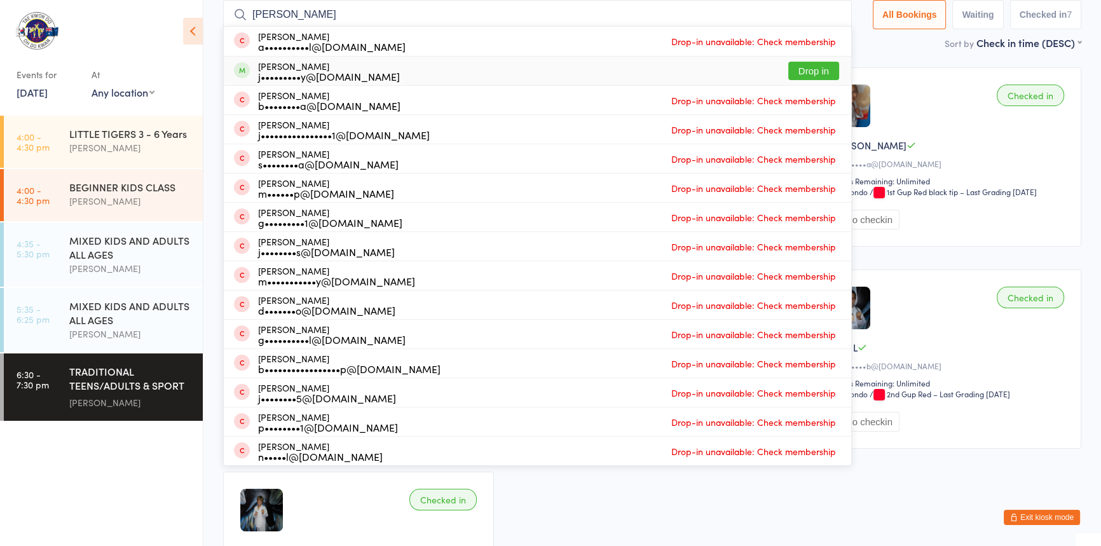
type input "[PERSON_NAME]"
click at [788, 64] on button "Drop in" at bounding box center [813, 71] width 51 height 18
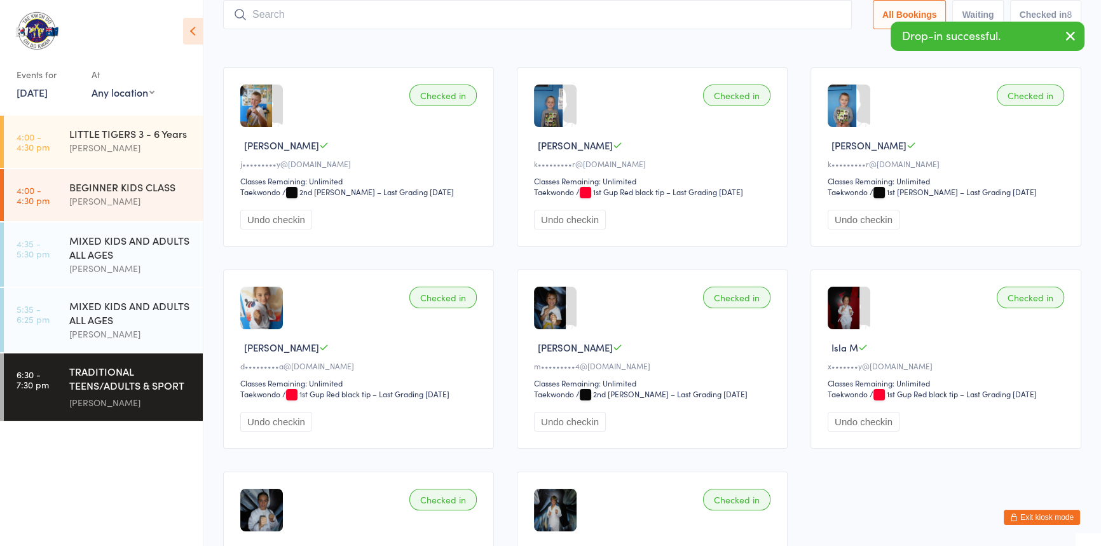
click at [279, 18] on input "search" at bounding box center [537, 14] width 629 height 29
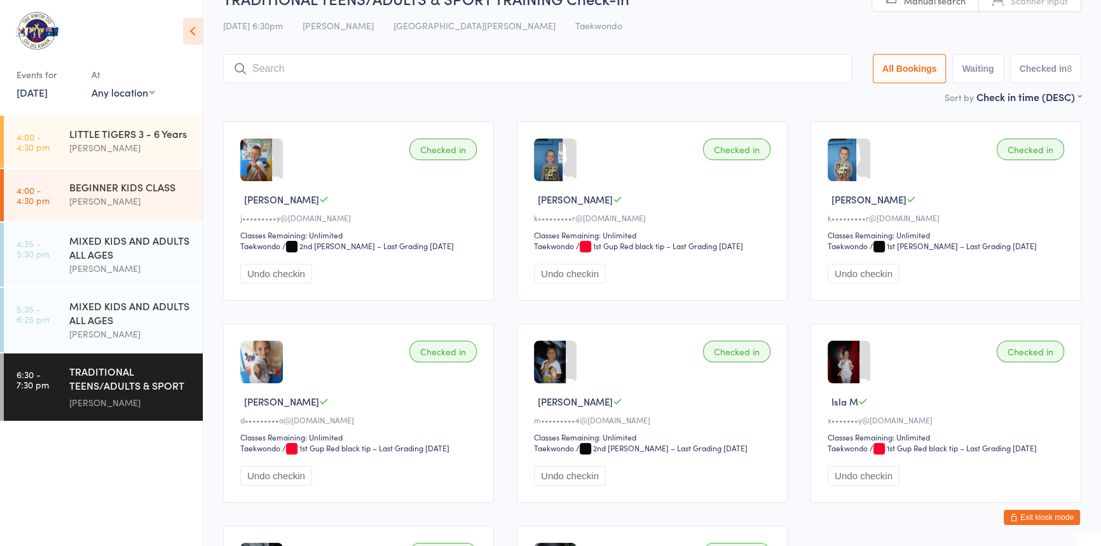
scroll to position [0, 0]
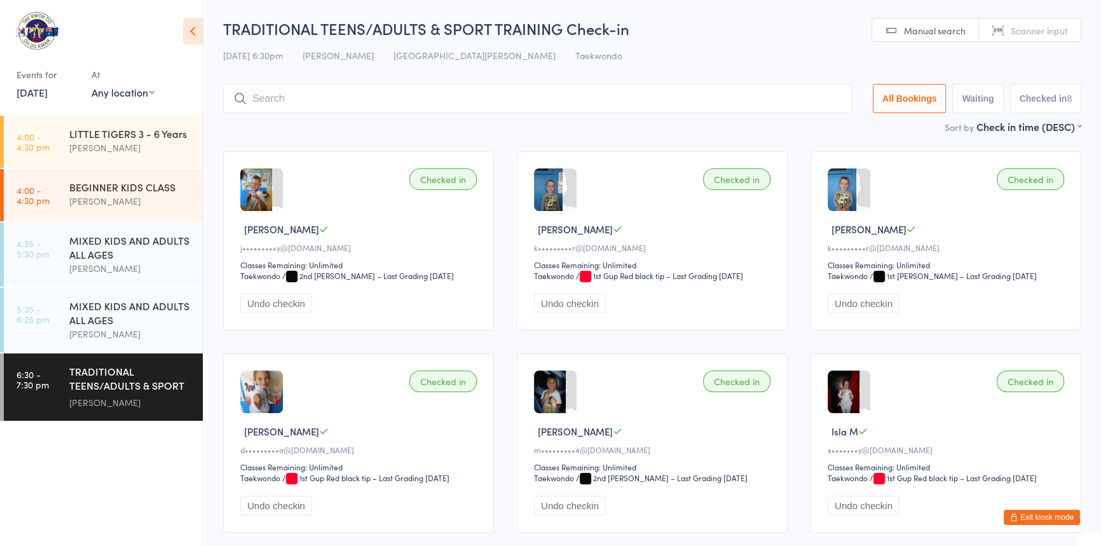
click at [254, 101] on input "search" at bounding box center [537, 98] width 629 height 29
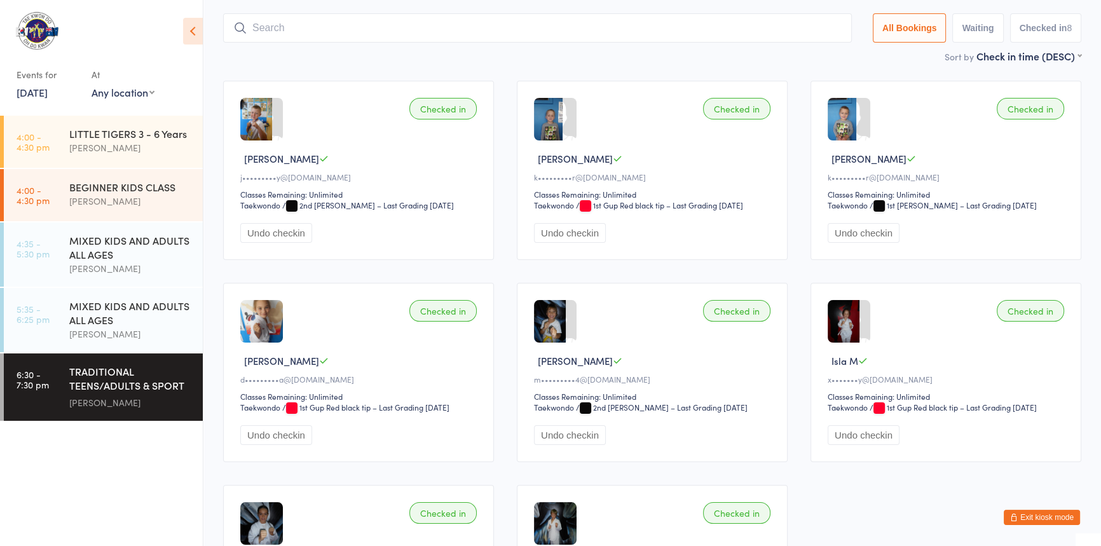
scroll to position [84, 0]
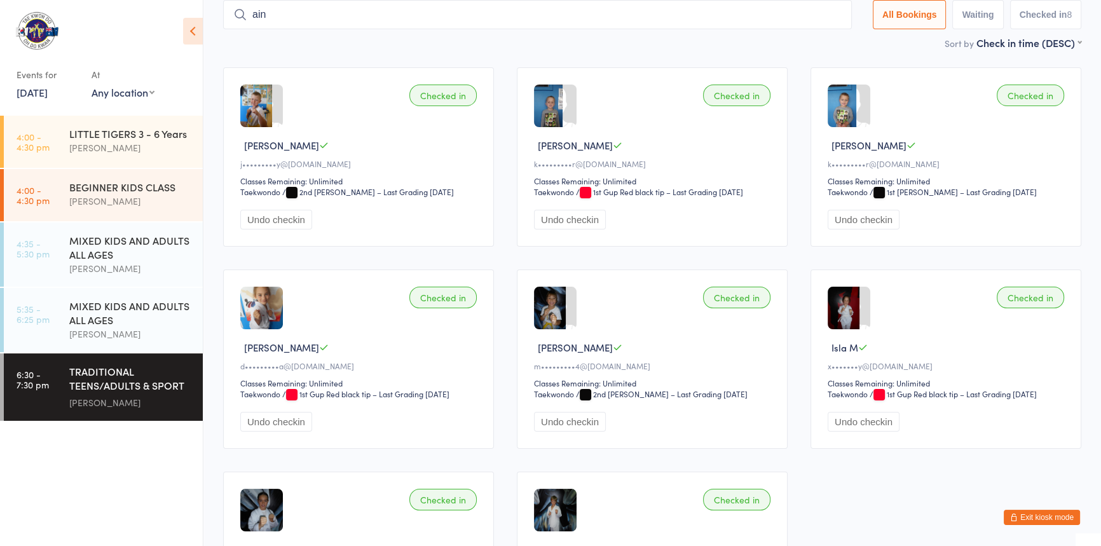
type input "aine"
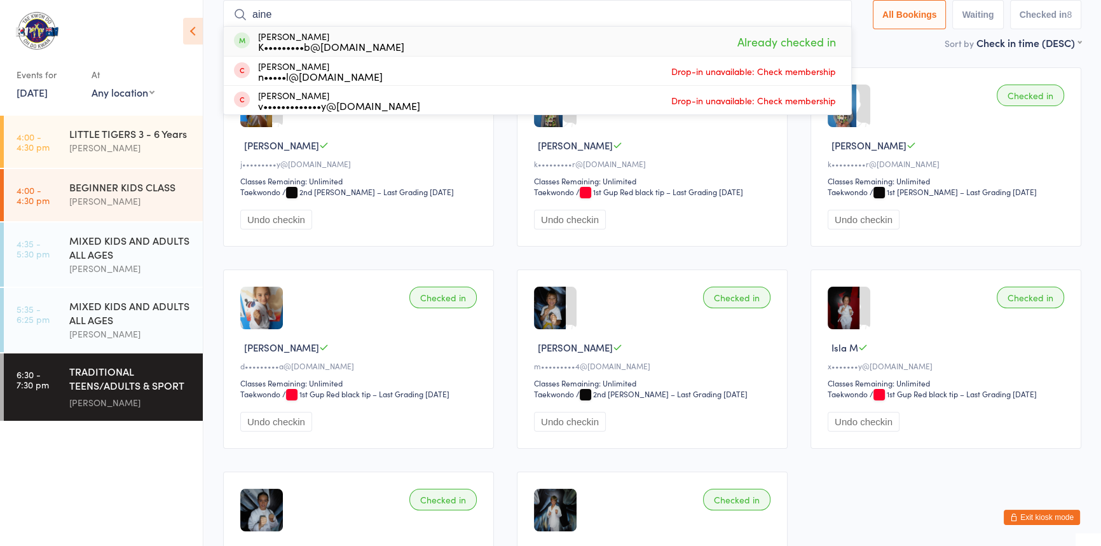
drag, startPoint x: 275, startPoint y: 13, endPoint x: 225, endPoint y: 19, distance: 50.5
click at [222, 17] on ui-view "TRADITIONAL TEENS/ADULTS & SPORT TRAINING Check-in [DATE] 6:30pm [PERSON_NAME] …" at bounding box center [652, 298] width 898 height 729
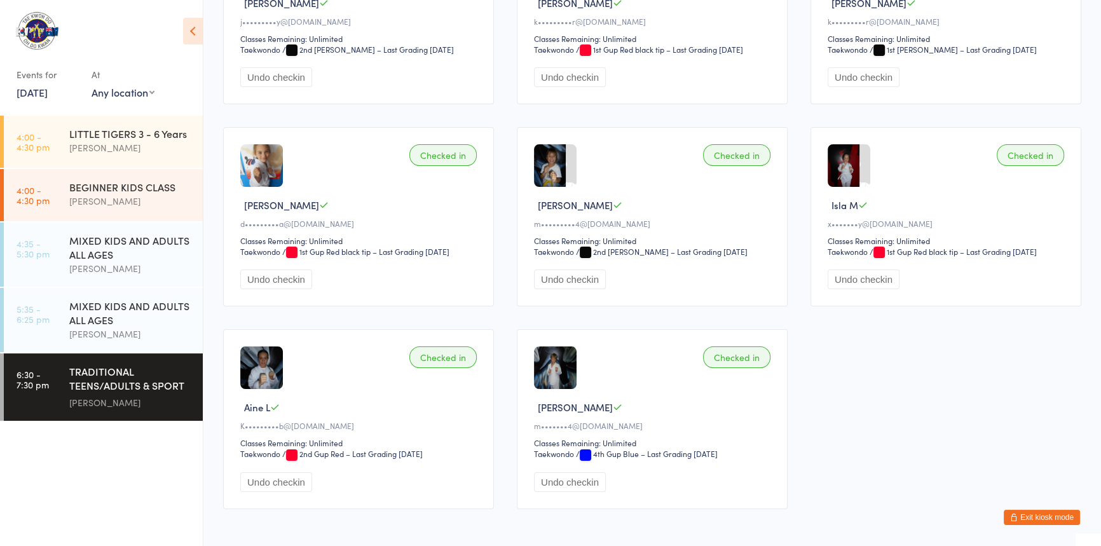
scroll to position [315, 0]
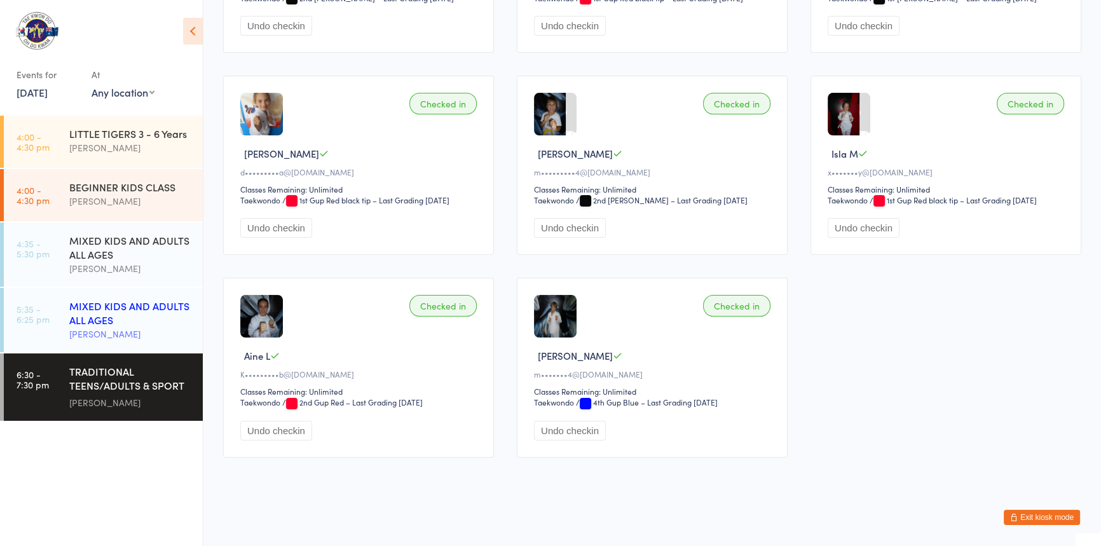
click at [152, 311] on div "MIXED KIDS AND ADULTS ALL AGES" at bounding box center [130, 313] width 123 height 28
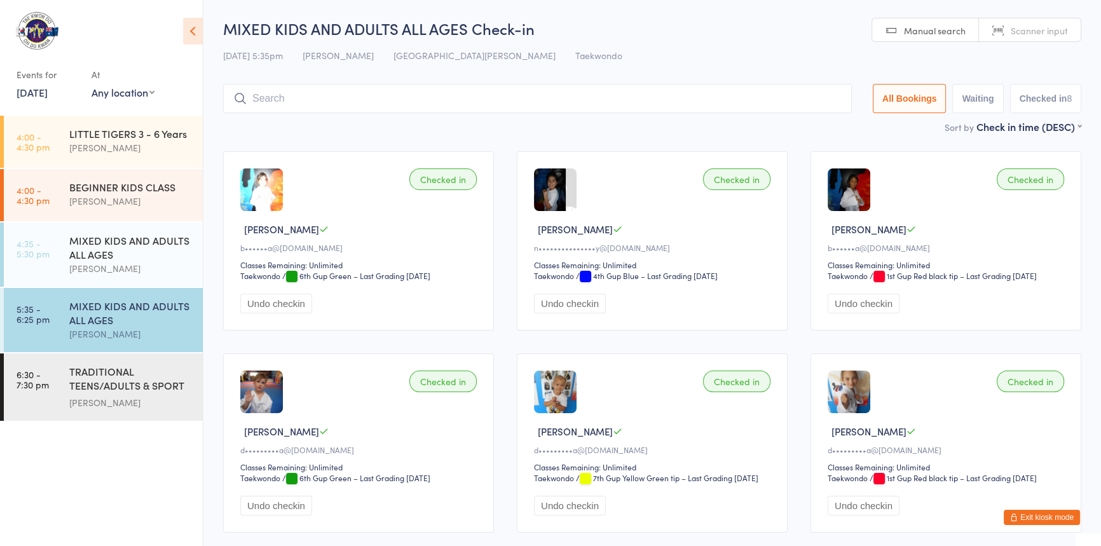
click at [264, 95] on input "search" at bounding box center [537, 98] width 629 height 29
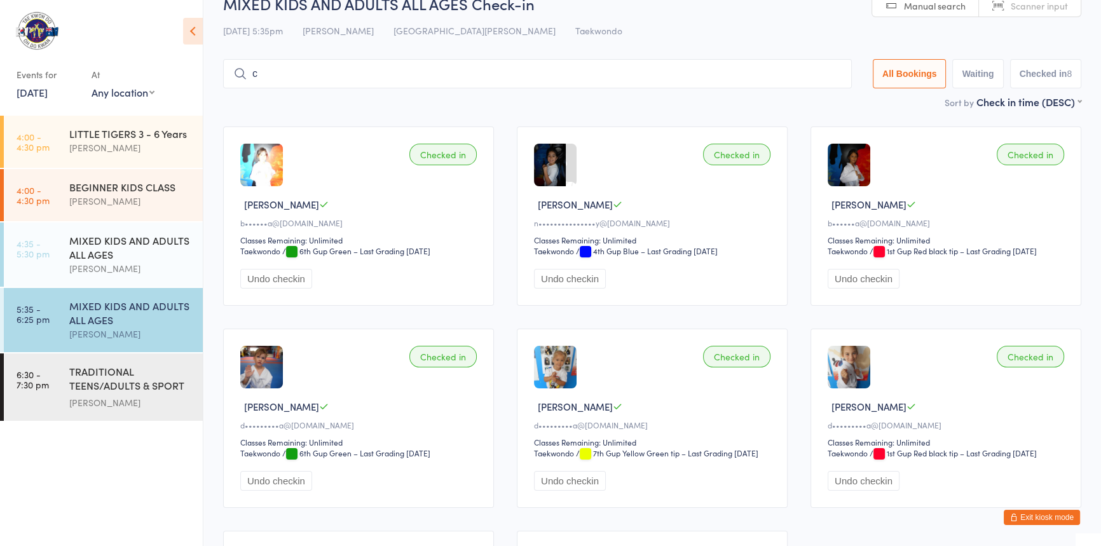
scroll to position [65, 0]
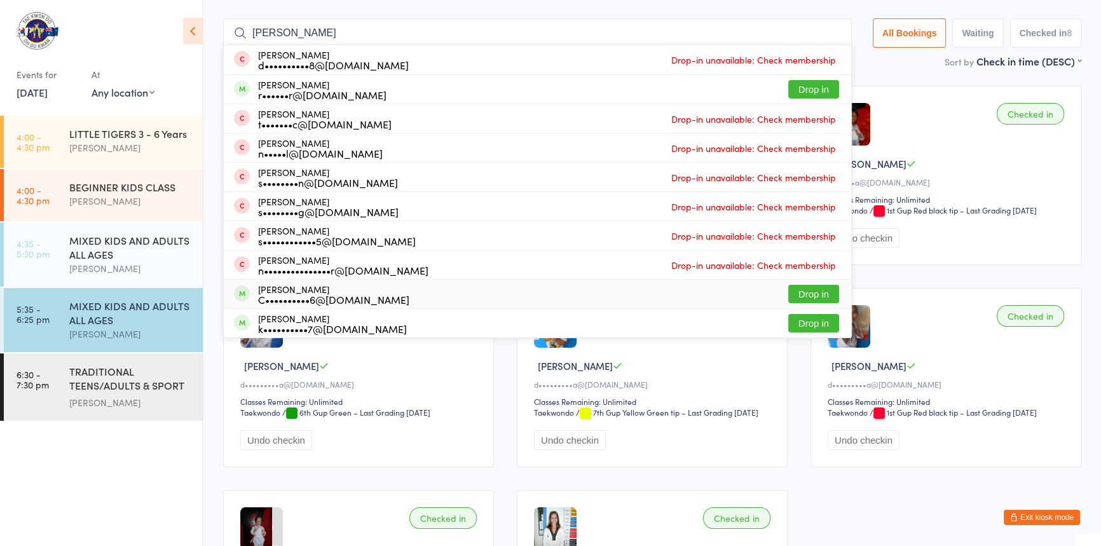
type input "[PERSON_NAME]"
click at [790, 287] on button "Drop in" at bounding box center [813, 294] width 51 height 18
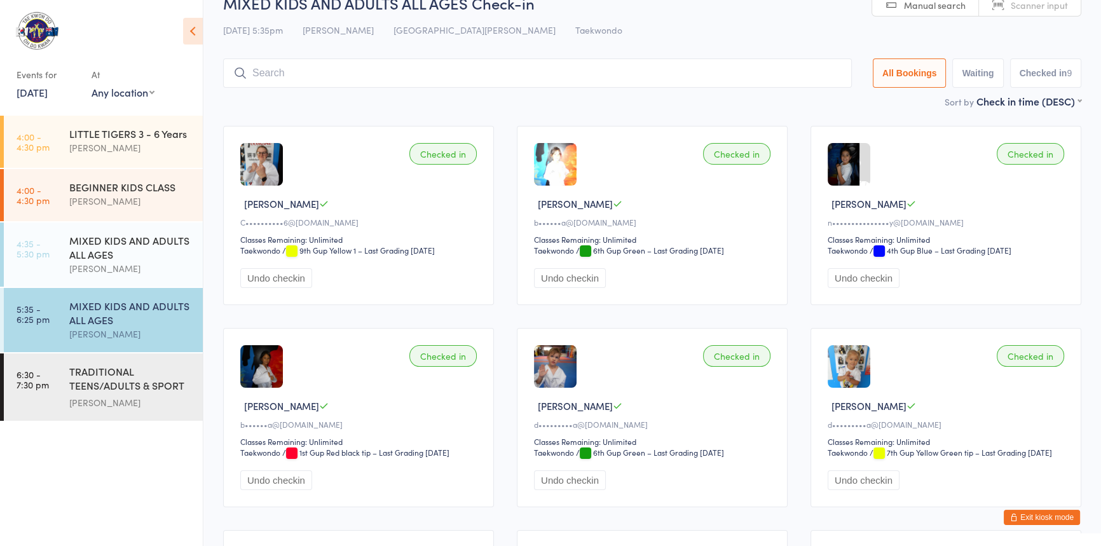
scroll to position [0, 0]
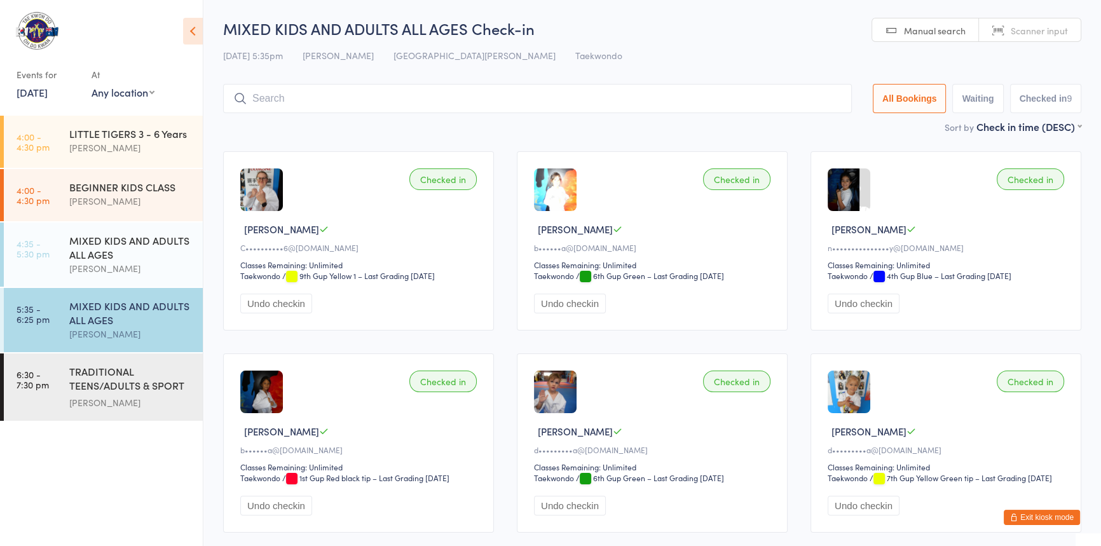
click at [261, 104] on input "search" at bounding box center [537, 98] width 629 height 29
click at [258, 92] on input "search" at bounding box center [537, 98] width 629 height 29
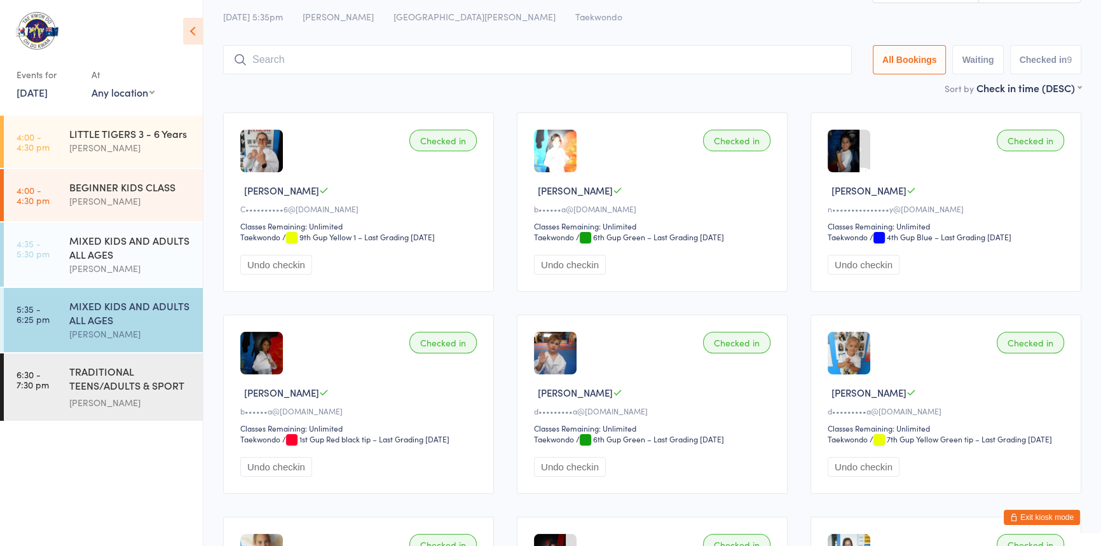
scroll to position [26, 0]
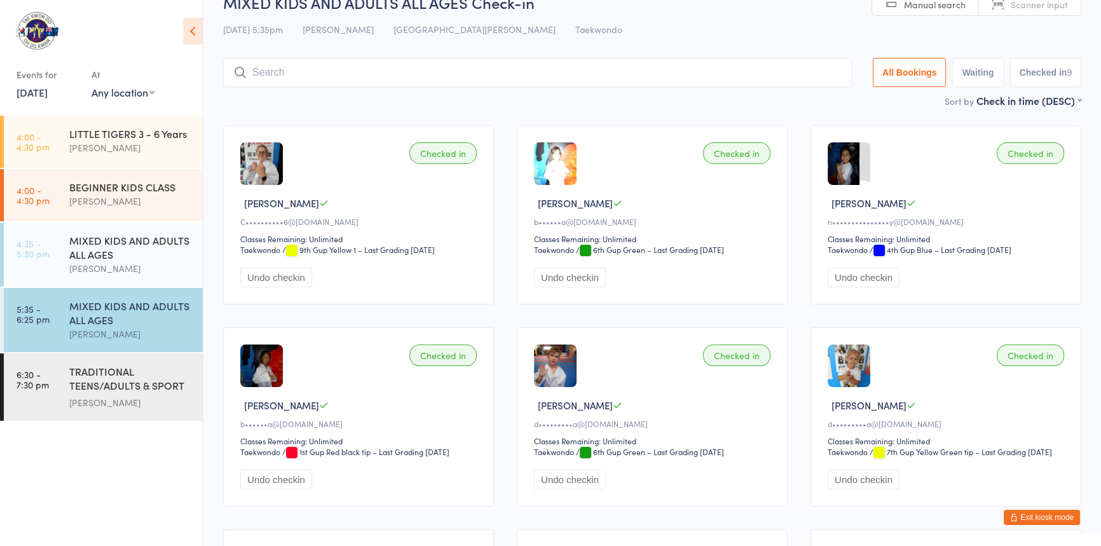
click at [264, 76] on input "search" at bounding box center [537, 72] width 629 height 29
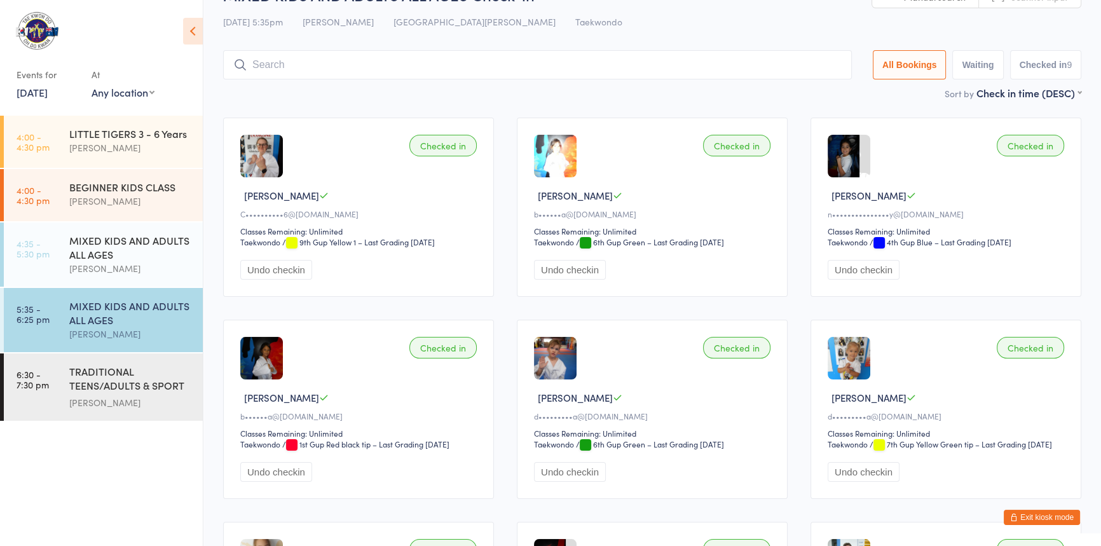
scroll to position [0, 0]
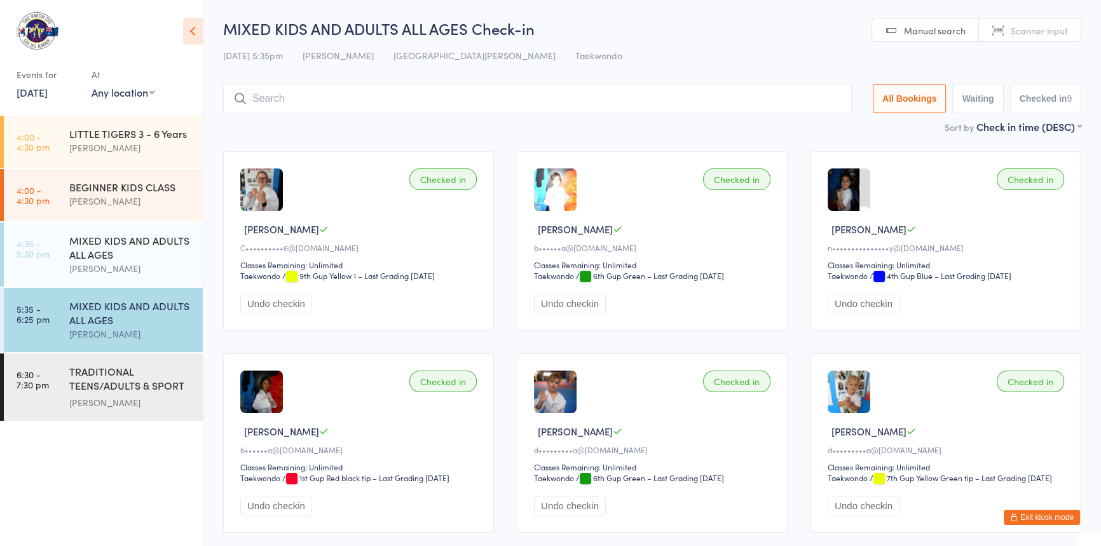
click at [270, 97] on input "search" at bounding box center [537, 98] width 629 height 29
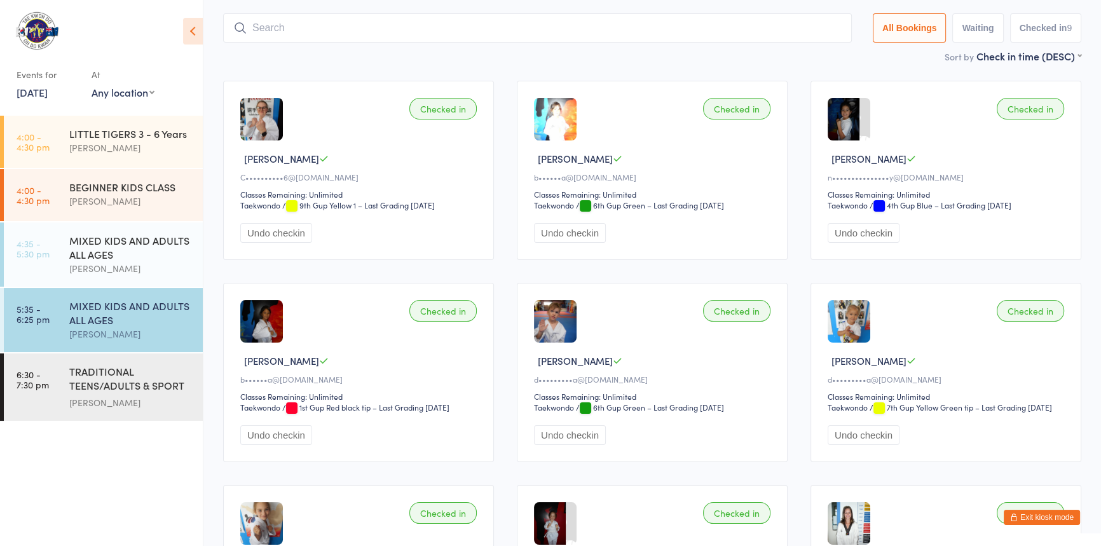
scroll to position [84, 0]
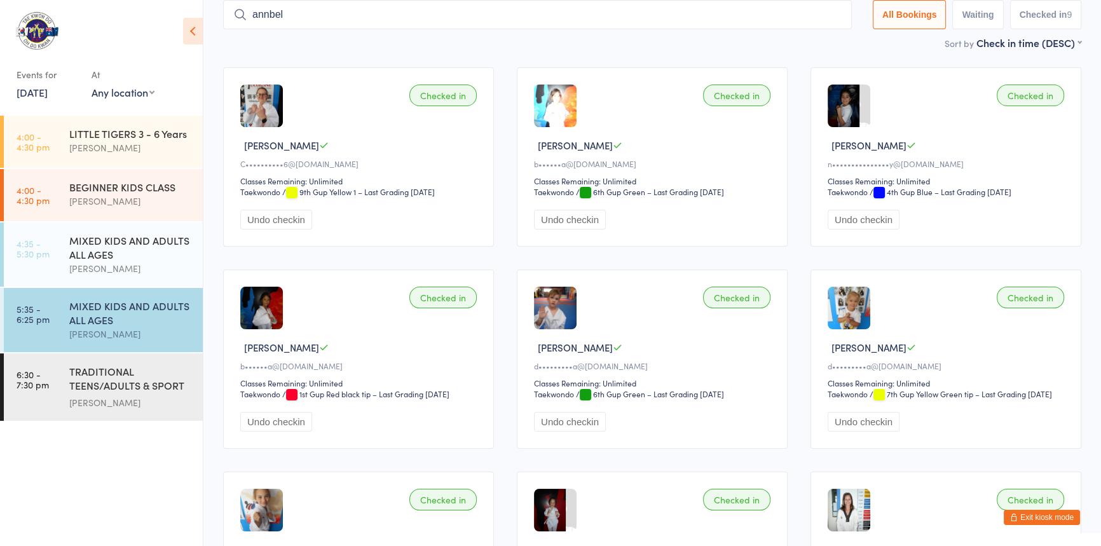
type input "annbell"
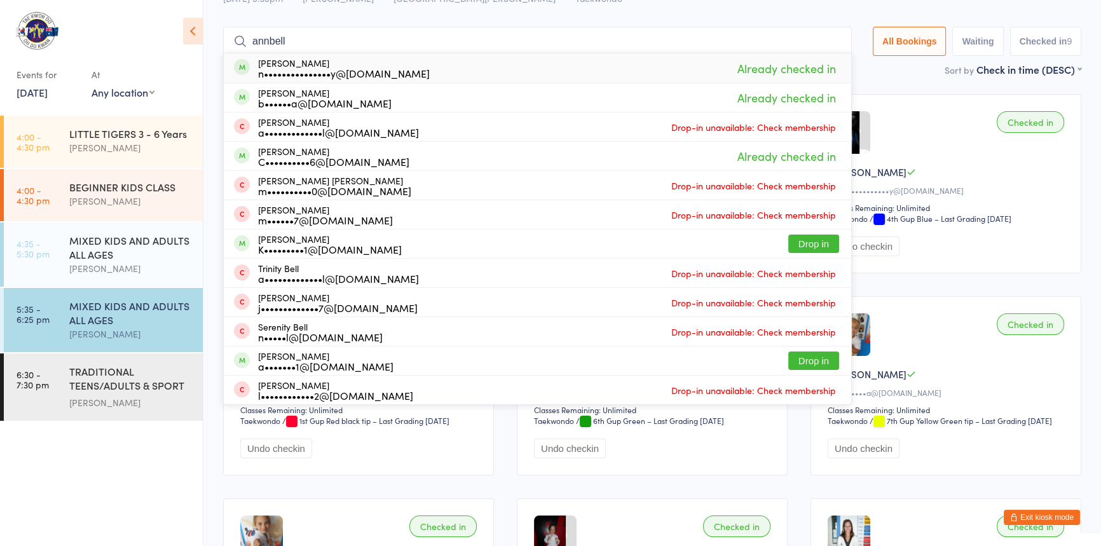
scroll to position [29, 0]
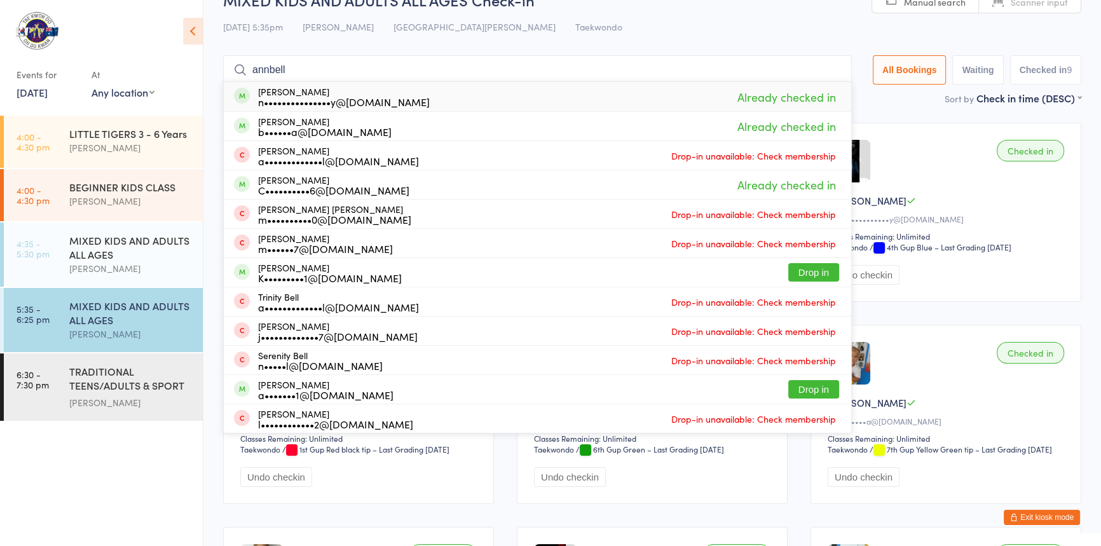
drag, startPoint x: 295, startPoint y: 15, endPoint x: 229, endPoint y: 7, distance: 66.5
click at [229, 7] on div "MIXED KIDS AND ADULTS ALL AGES Check-in [DATE] 5:35pm [PERSON_NAME] Port [PERSO…" at bounding box center [652, 40] width 858 height 102
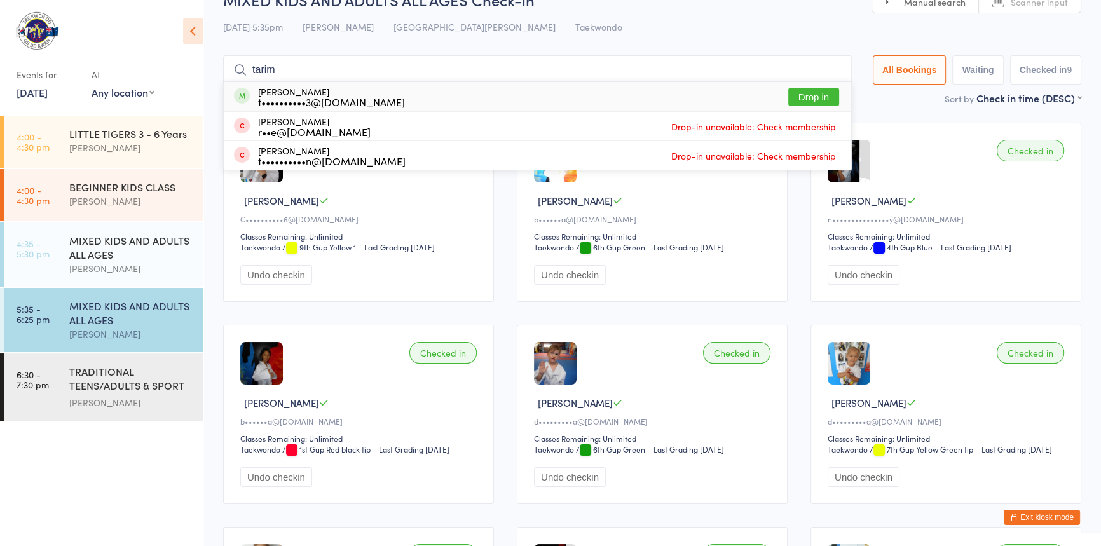
type input "tarim"
click at [791, 93] on button "Drop in" at bounding box center [813, 97] width 51 height 18
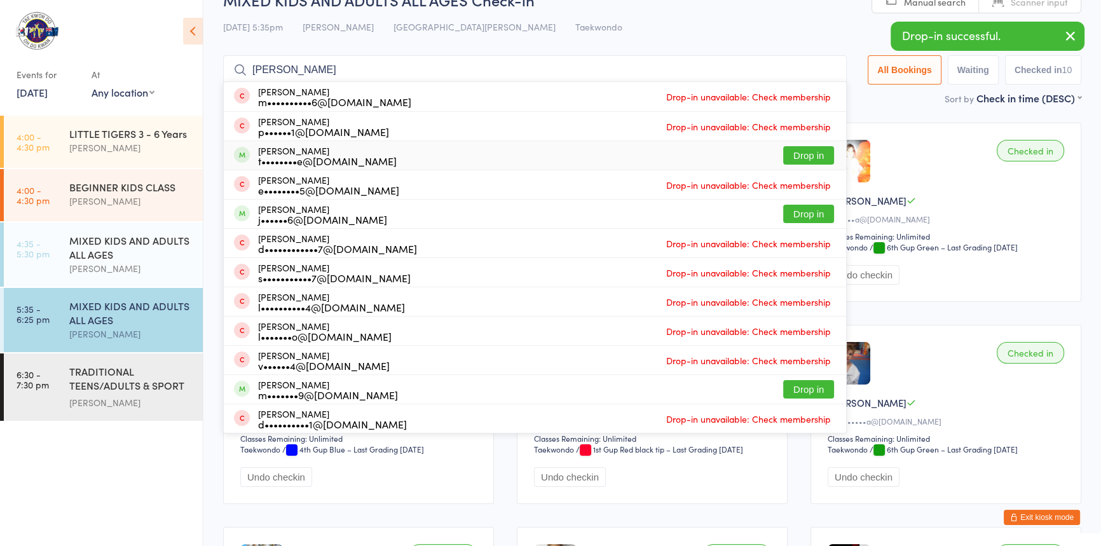
type input "[PERSON_NAME]"
click at [783, 149] on button "Drop in" at bounding box center [808, 155] width 51 height 18
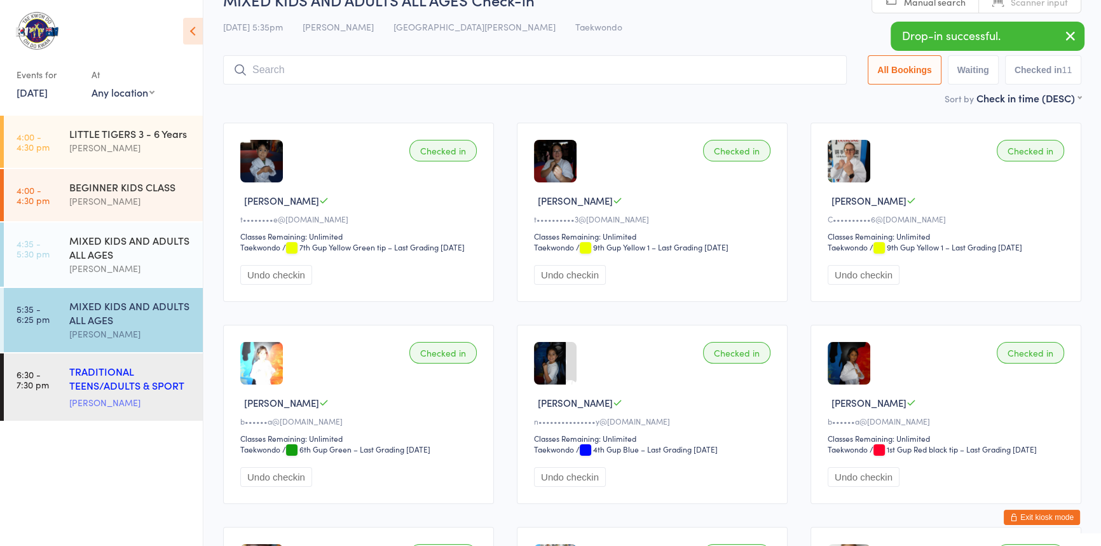
click at [106, 387] on div "TRADITIONAL TEENS/ADULTS & SPORT TRAINING" at bounding box center [130, 379] width 123 height 31
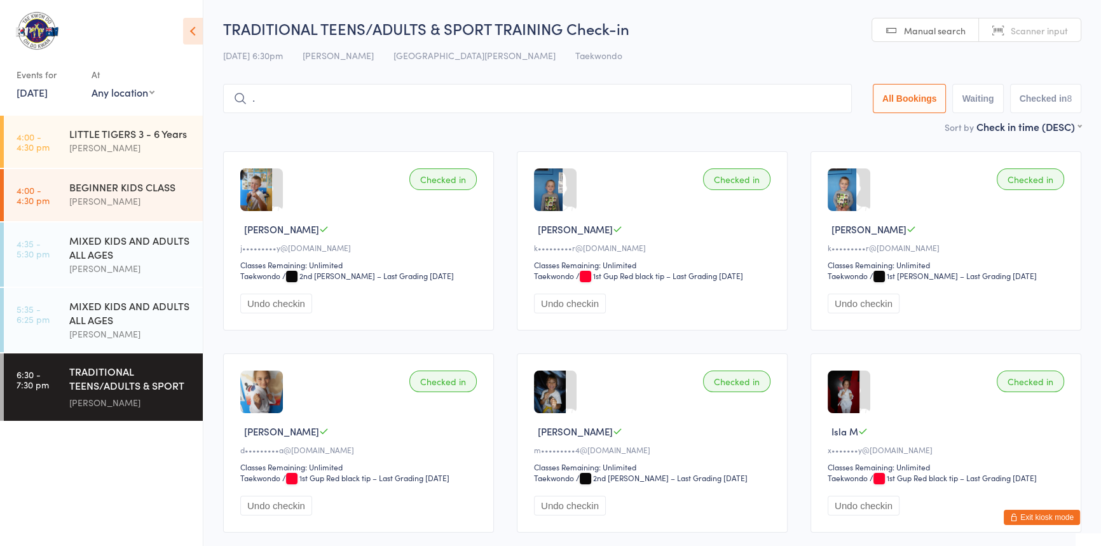
type input "."
